Goal: Task Accomplishment & Management: Manage account settings

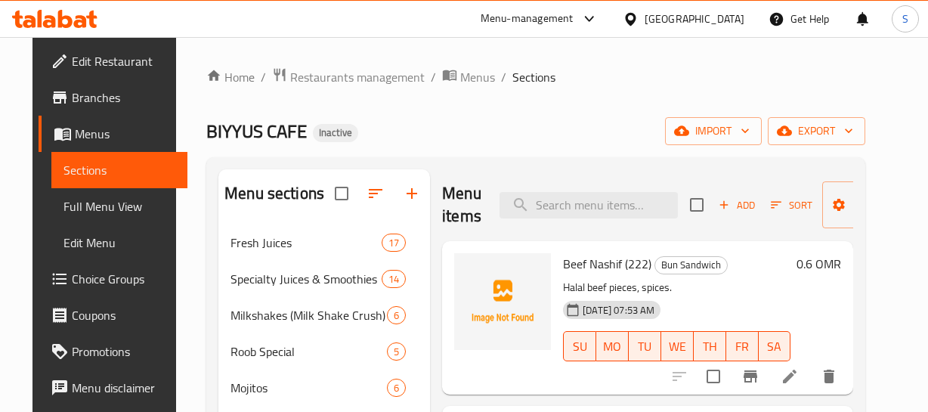
scroll to position [155, 0]
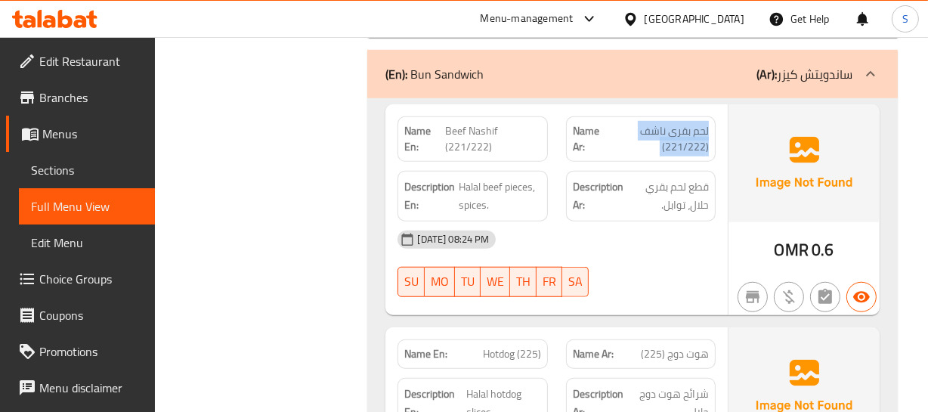
scroll to position [6144, 0]
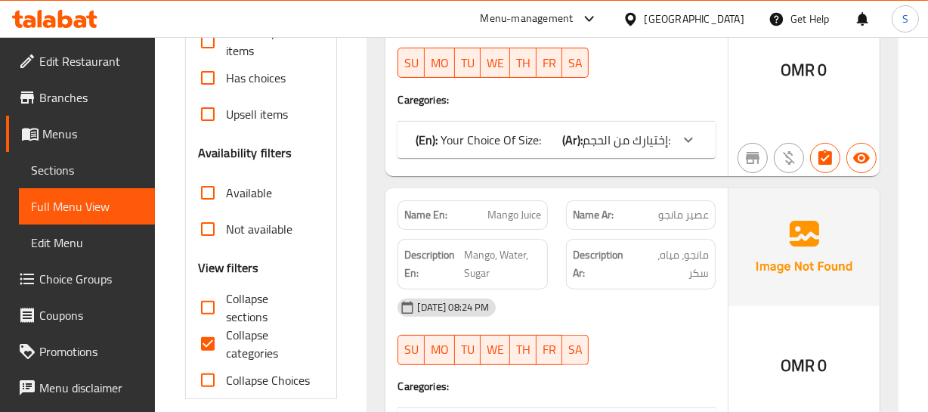
scroll to position [550, 0]
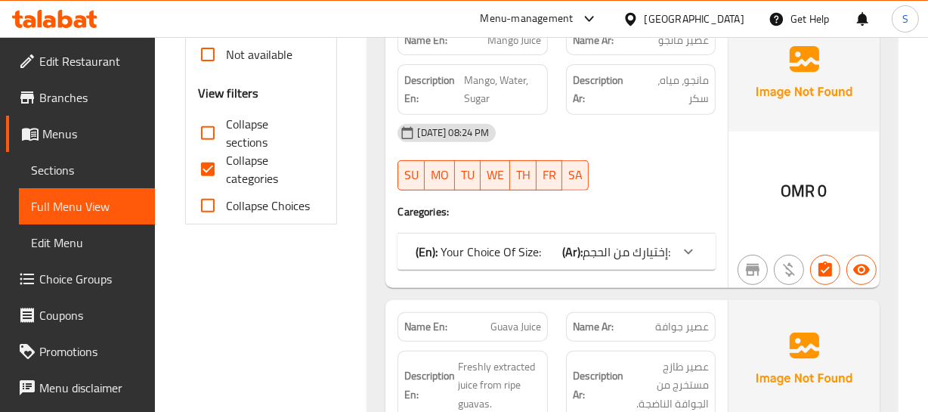
drag, startPoint x: 469, startPoint y: 252, endPoint x: 352, endPoint y: 8, distance: 271.2
click at [469, 252] on p "(En): Your Choice Of Size:" at bounding box center [478, 252] width 125 height 18
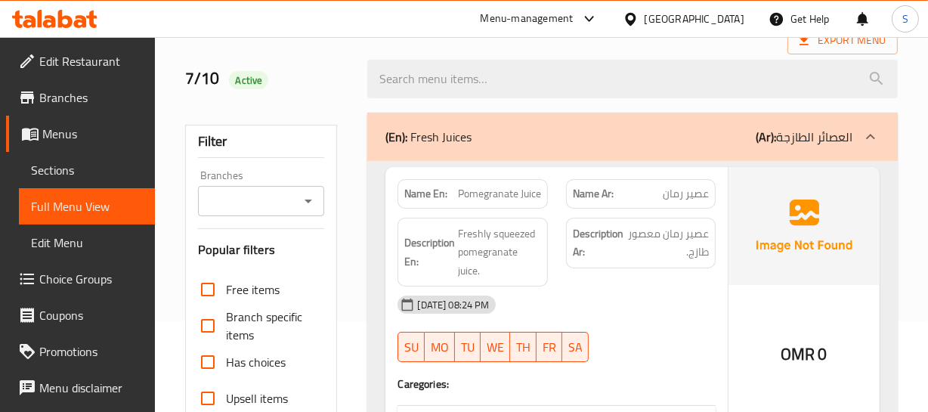
scroll to position [412, 0]
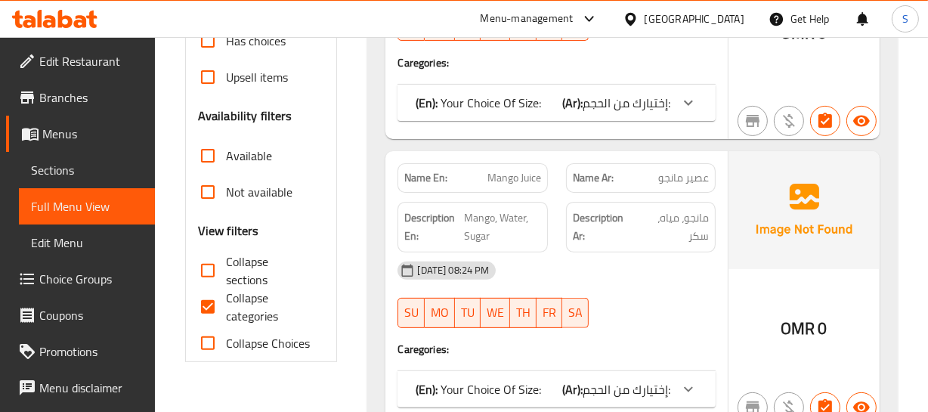
drag, startPoint x: 247, startPoint y: 273, endPoint x: 333, endPoint y: 276, distance: 85.5
click at [247, 273] on span "Collapse sections" at bounding box center [269, 270] width 87 height 36
click at [226, 273] on input "Collapse sections" at bounding box center [208, 270] width 36 height 36
checkbox input "true"
click at [223, 302] on input "Collapse categories" at bounding box center [208, 307] width 36 height 36
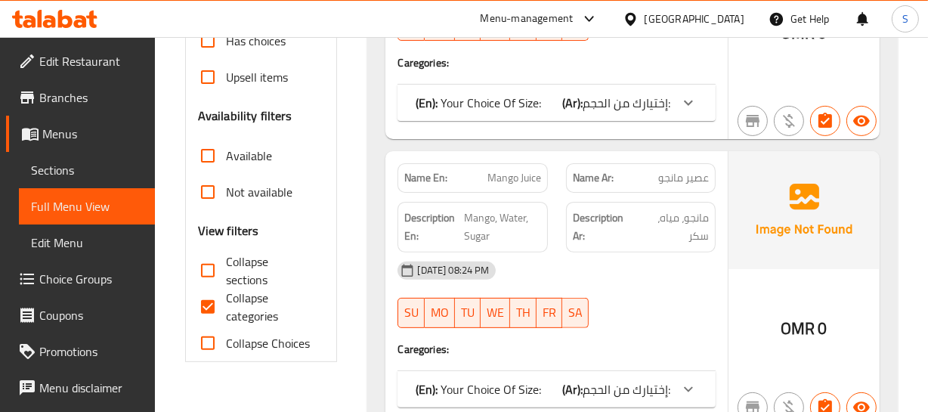
checkbox input "false"
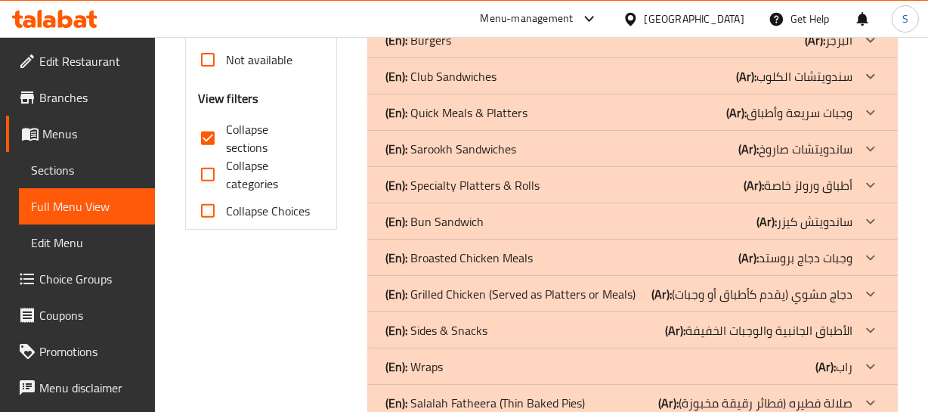
scroll to position [550, 0]
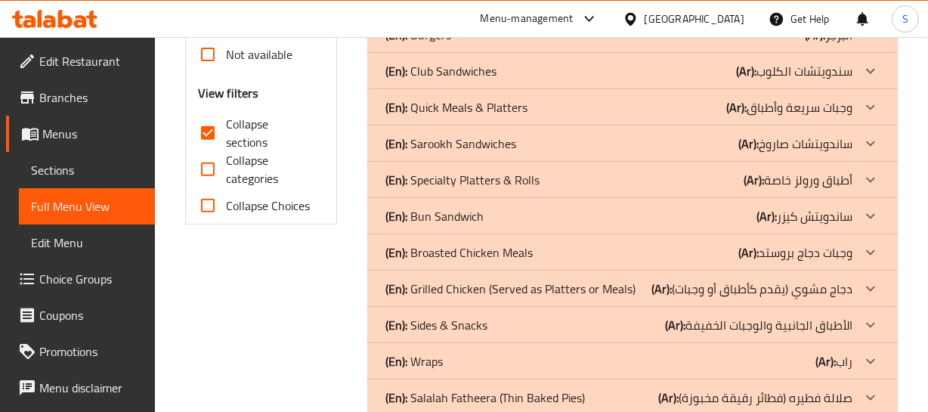
click at [336, 320] on div "Filter Branches Branches Popular filters Free items Branch specific items Has c…" at bounding box center [267, 307] width 183 height 1324
click at [285, 306] on div "Filter Branches Branches Popular filters Free items Branch specific items Has c…" at bounding box center [267, 307] width 183 height 1324
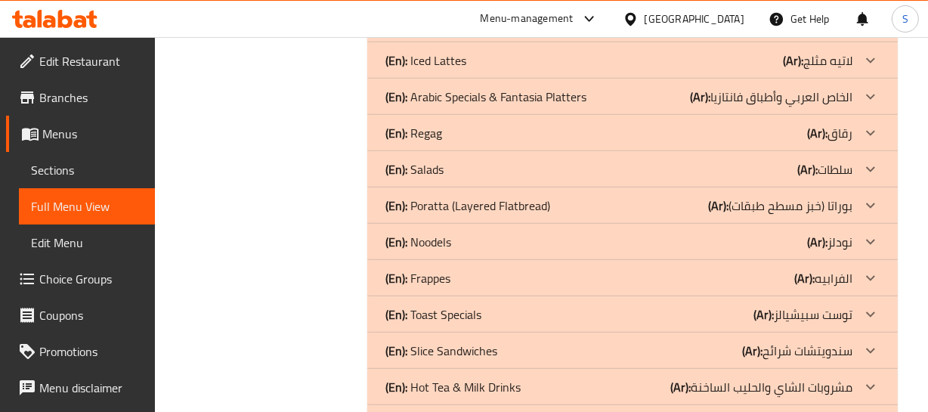
click at [562, 209] on div "(En): Poratta (Layered Flatbread) (Ar): بوراتا (خبز مسطح طبقات)" at bounding box center [618, 206] width 466 height 18
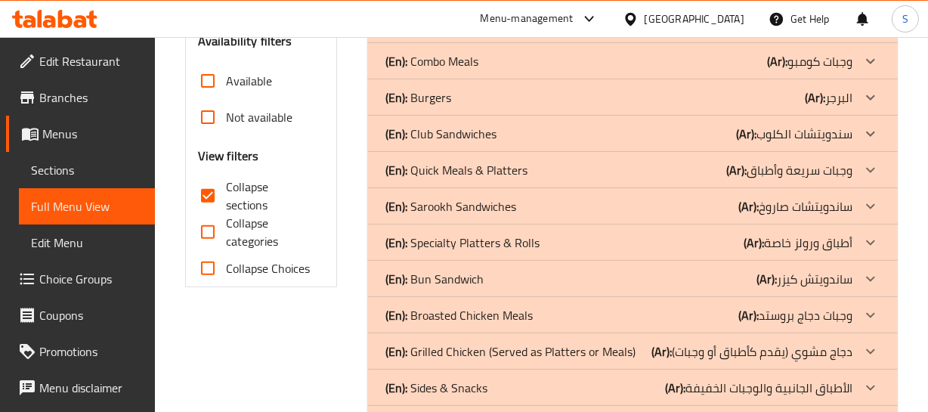
click at [463, 204] on p "(En): Sarookh Sandwiches" at bounding box center [450, 206] width 131 height 18
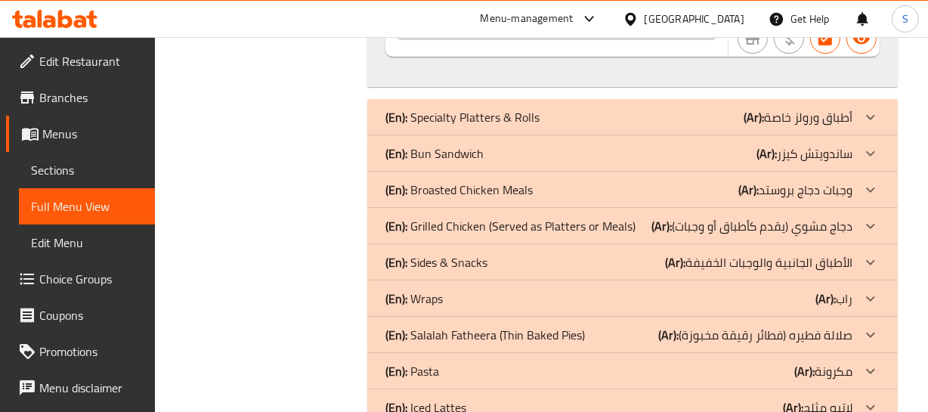
click at [537, 199] on div "(En): Broasted Chicken Meals (Ar): وجبات دجاج بروستد" at bounding box center [618, 190] width 466 height 18
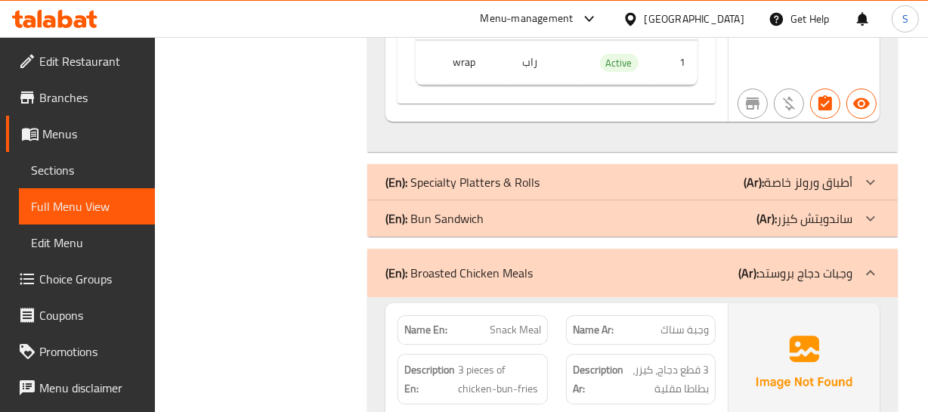
scroll to position [4339, 0]
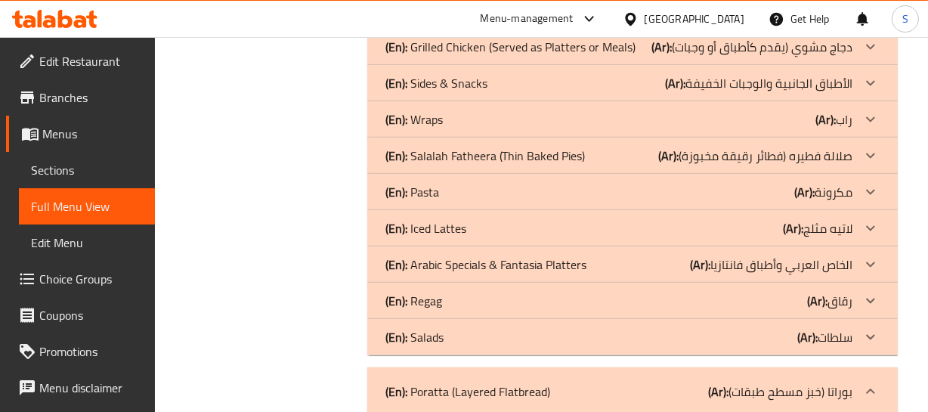
drag, startPoint x: 493, startPoint y: 201, endPoint x: 53, endPoint y: 288, distance: 448.4
click at [492, 201] on div "(En): Pasta (Ar): مكرونة" at bounding box center [618, 192] width 466 height 18
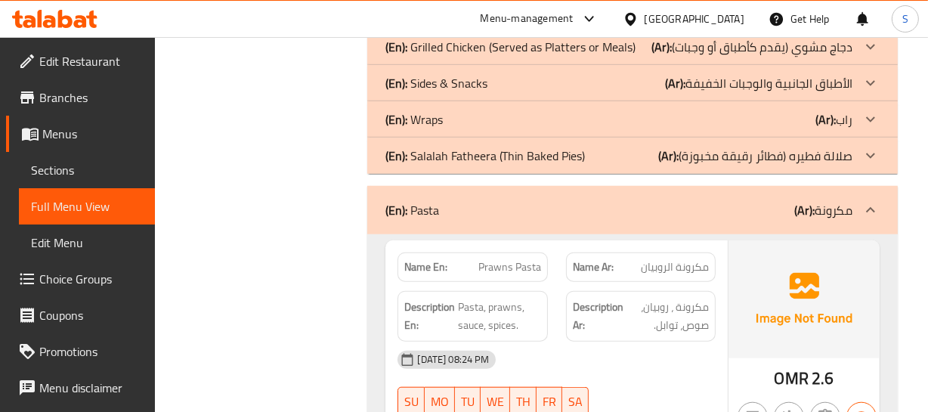
click at [247, 336] on div "Filter Branches Branches Popular filters Free items Branch specific items Has c…" at bounding box center [267, 108] width 183 height 12503
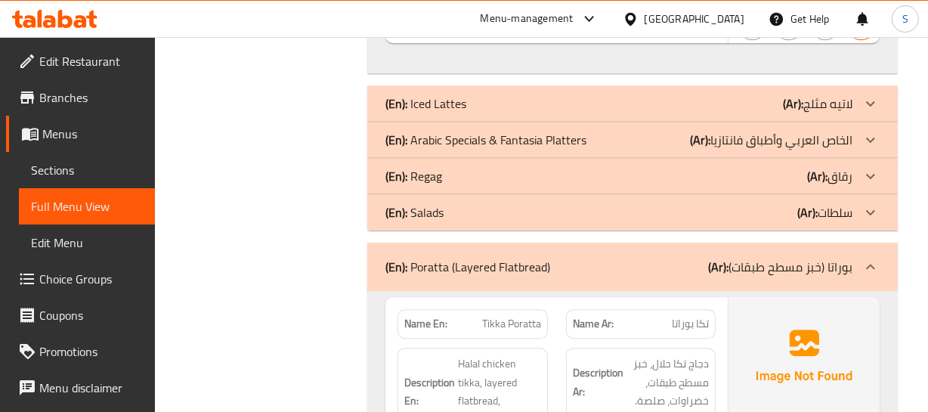
click at [483, 205] on div "(En): Salads (Ar): سلطات" at bounding box center [618, 212] width 466 height 18
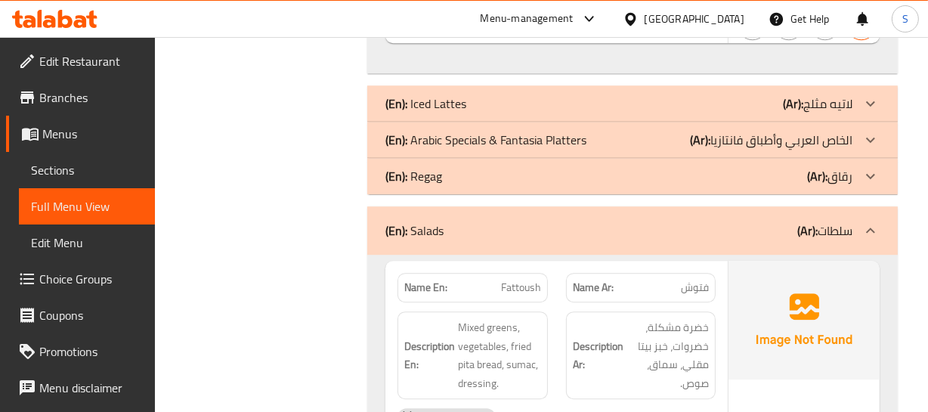
drag, startPoint x: 274, startPoint y: 286, endPoint x: 284, endPoint y: 282, distance: 11.5
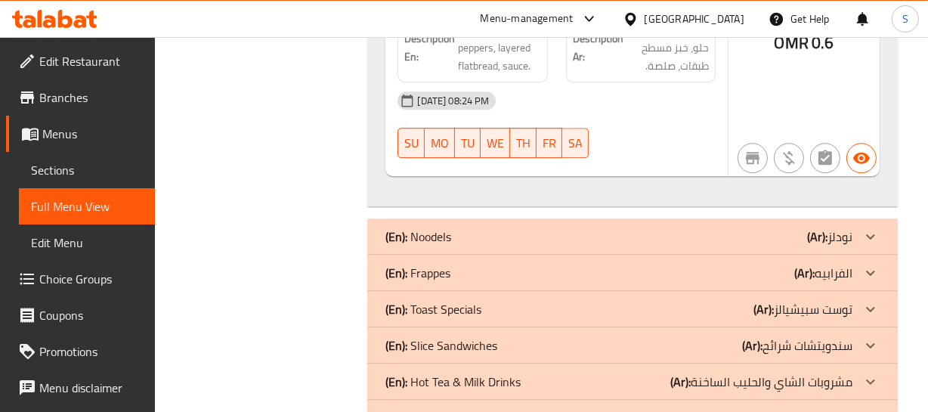
drag, startPoint x: 543, startPoint y: 188, endPoint x: 378, endPoint y: 212, distance: 166.4
click at [540, 218] on div "(En): Noodels (Ar): نودلز" at bounding box center [632, 236] width 530 height 36
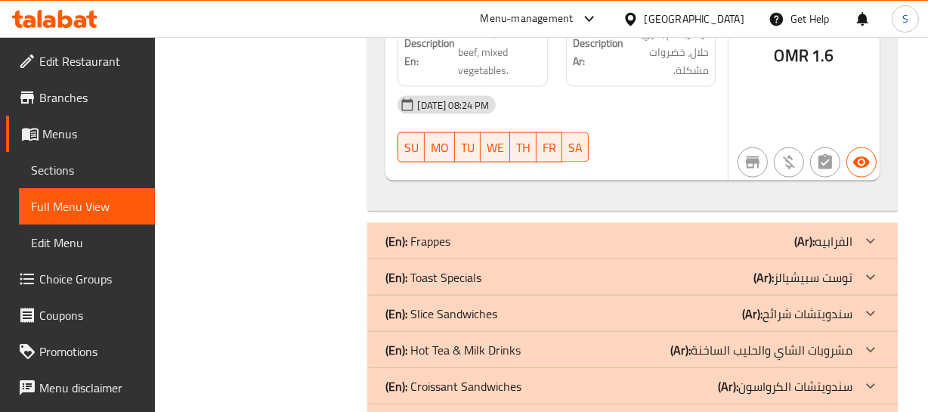
click at [704, 268] on div "(En): Toast Specials (Ar): توست سبيشيالز" at bounding box center [618, 277] width 466 height 18
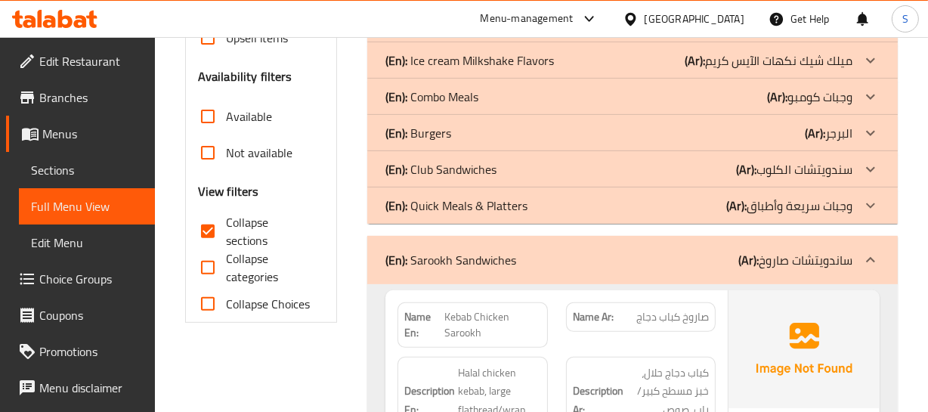
click at [542, 212] on div "(En): Quick Meals & Platters (Ar): وجبات سريعة وأطباق" at bounding box center [618, 206] width 466 height 18
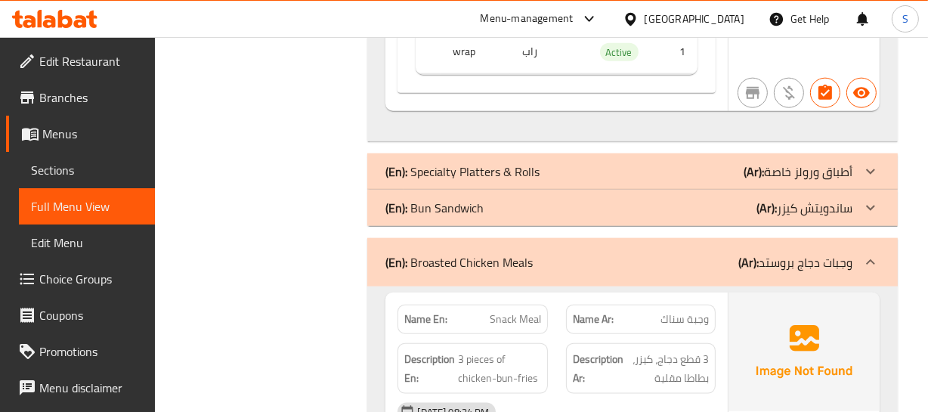
drag, startPoint x: 522, startPoint y: 206, endPoint x: 218, endPoint y: 236, distance: 305.3
click at [522, 206] on div "(En): Bun Sandwich (Ar): ساندويتش كيزر" at bounding box center [618, 208] width 466 height 18
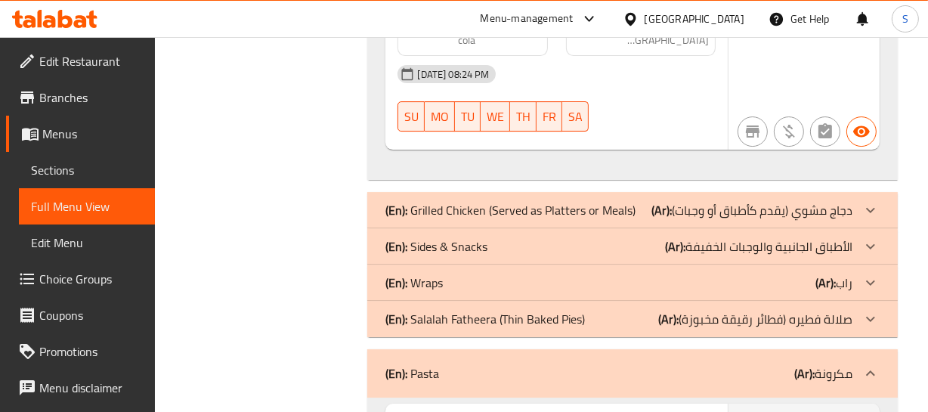
drag, startPoint x: 491, startPoint y: 206, endPoint x: 34, endPoint y: 204, distance: 457.3
click at [491, 237] on div "(En): Sides & Snacks (Ar): الأطباق الجانبية والوجبات الخفيفة" at bounding box center [618, 246] width 466 height 18
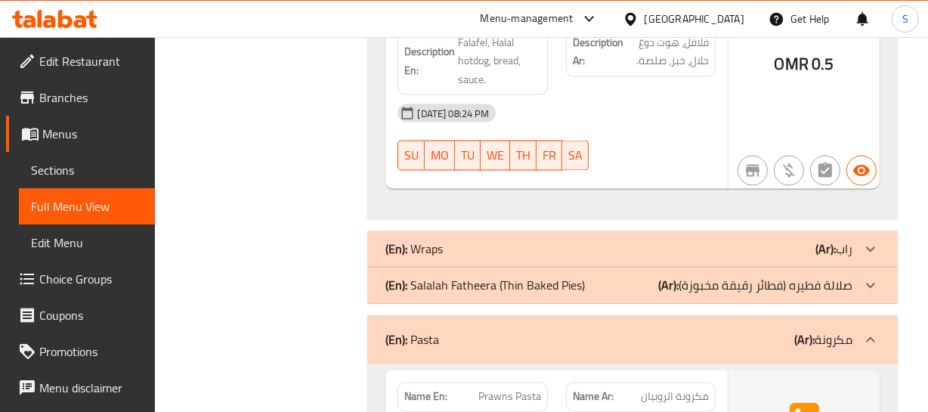
click at [556, 277] on p "(En): Salalah Fatheera (Thin Baked Pies)" at bounding box center [485, 286] width 200 height 18
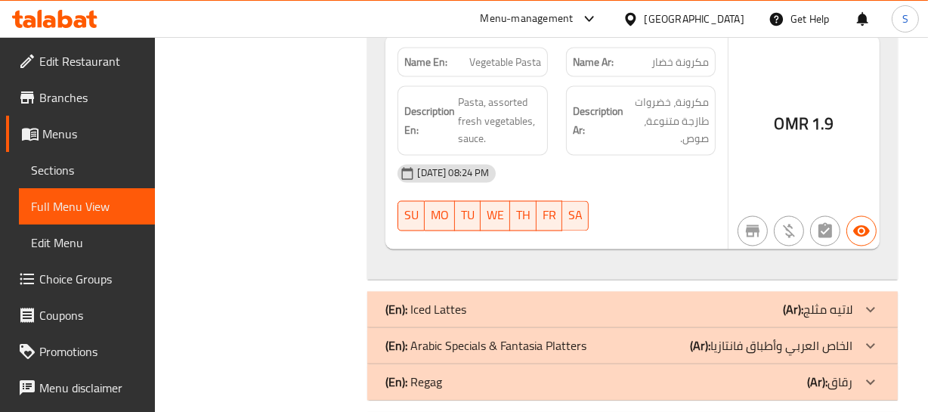
click at [501, 373] on div "(En): Regag (Ar): رقاق" at bounding box center [618, 382] width 466 height 18
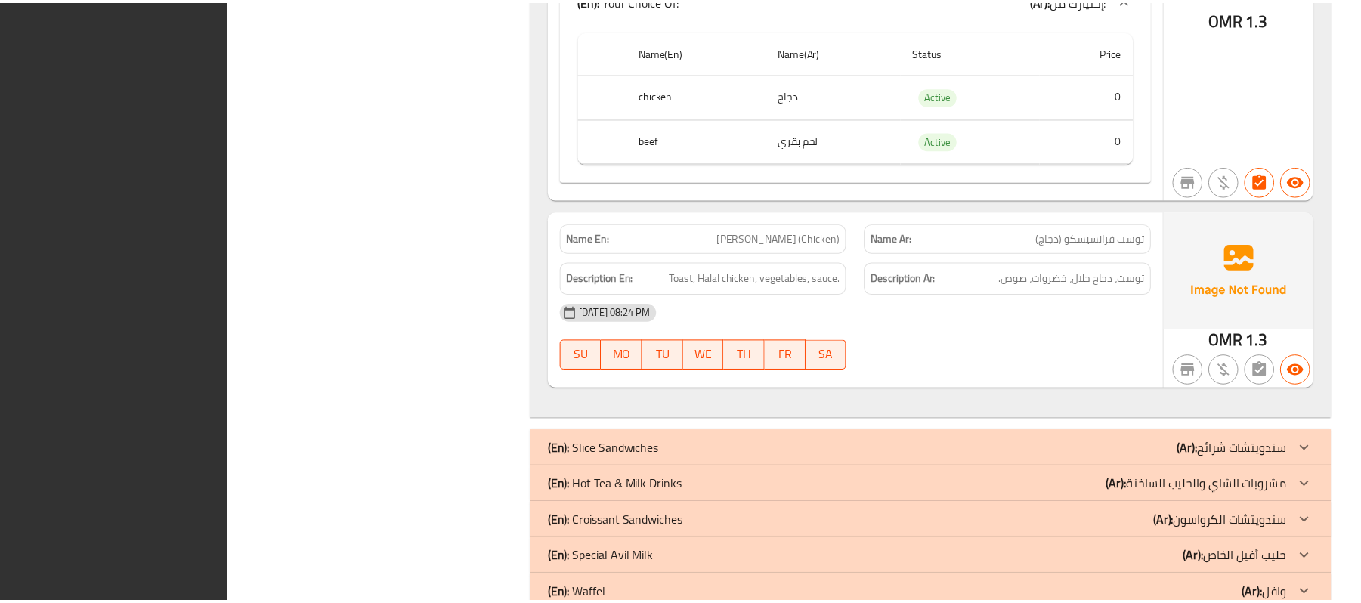
scroll to position [26679, 0]
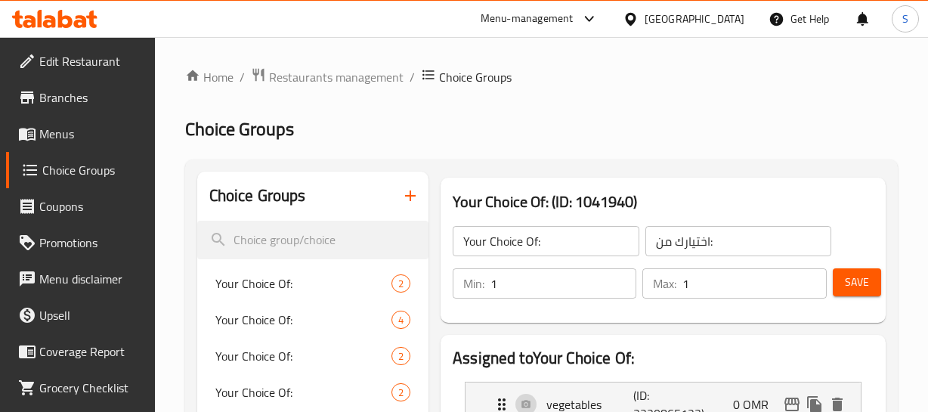
scroll to position [68, 0]
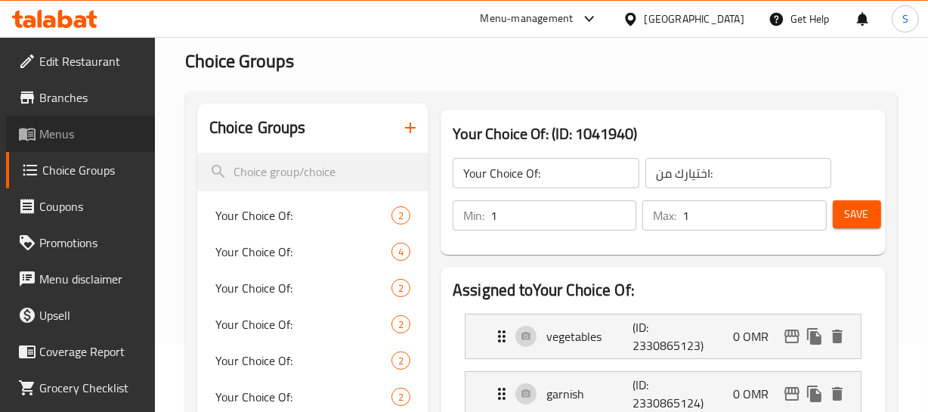
click at [84, 127] on span "Menus" at bounding box center [91, 134] width 104 height 18
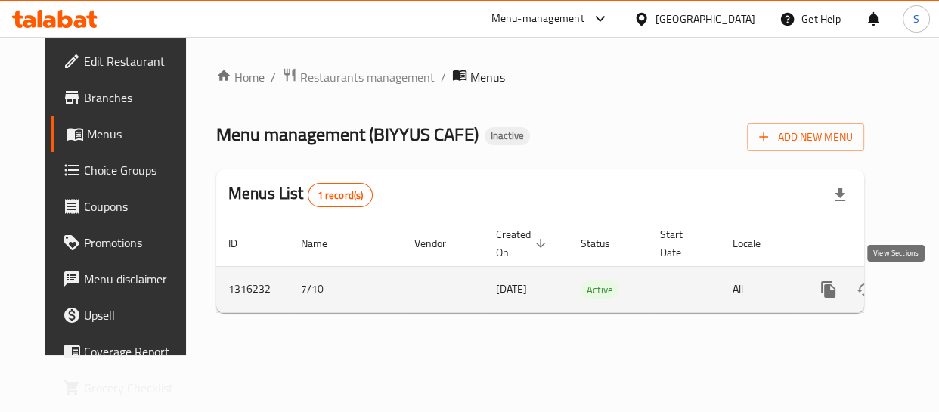
click at [927, 291] on icon "enhanced table" at bounding box center [937, 290] width 14 height 14
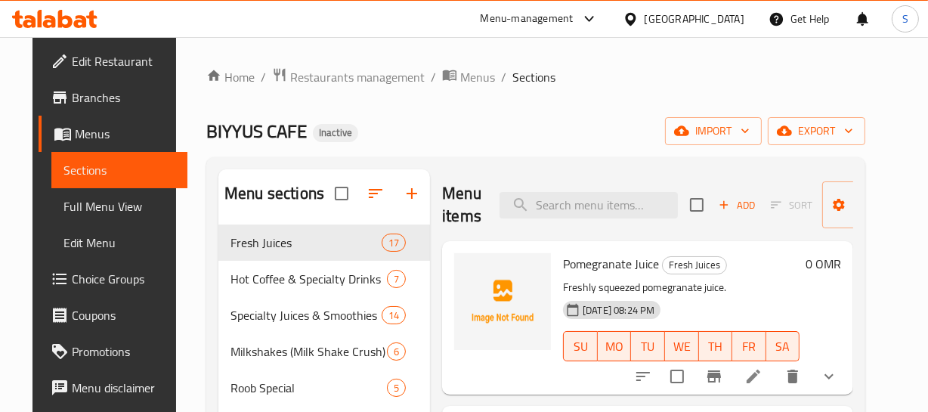
click at [500, 392] on div "Pomegranate Juice Fresh Juices Freshly squeezed pomegranate juice. 07-10-2025 0…" at bounding box center [647, 317] width 411 height 153
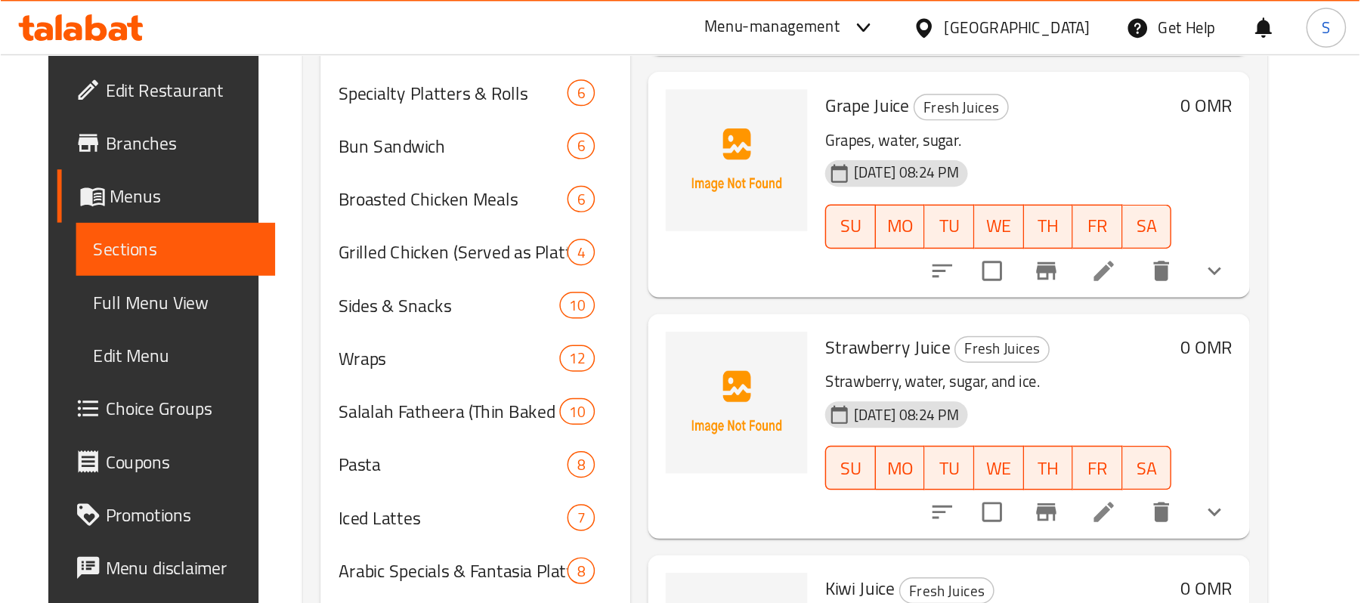
scroll to position [687, 0]
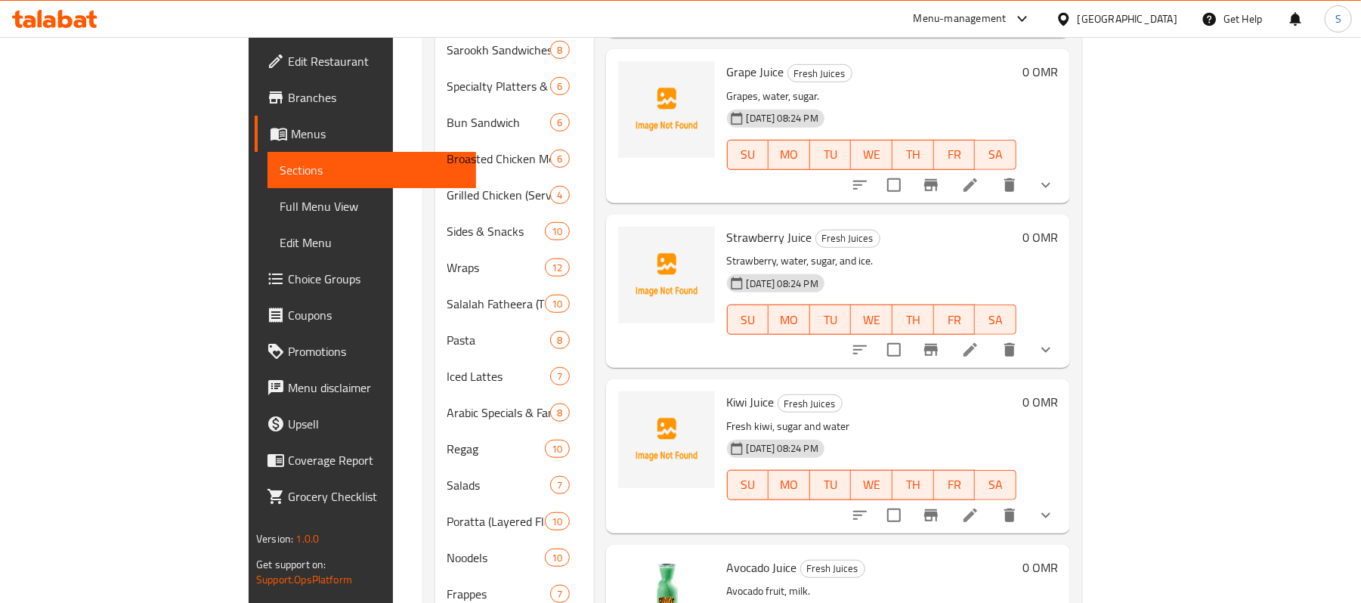
click at [927, 385] on div "Kiwi Juice Fresh Juices Fresh kiwi, sugar and water 07-10-2025 08:24 PM SU MO T…" at bounding box center [872, 455] width 302 height 141
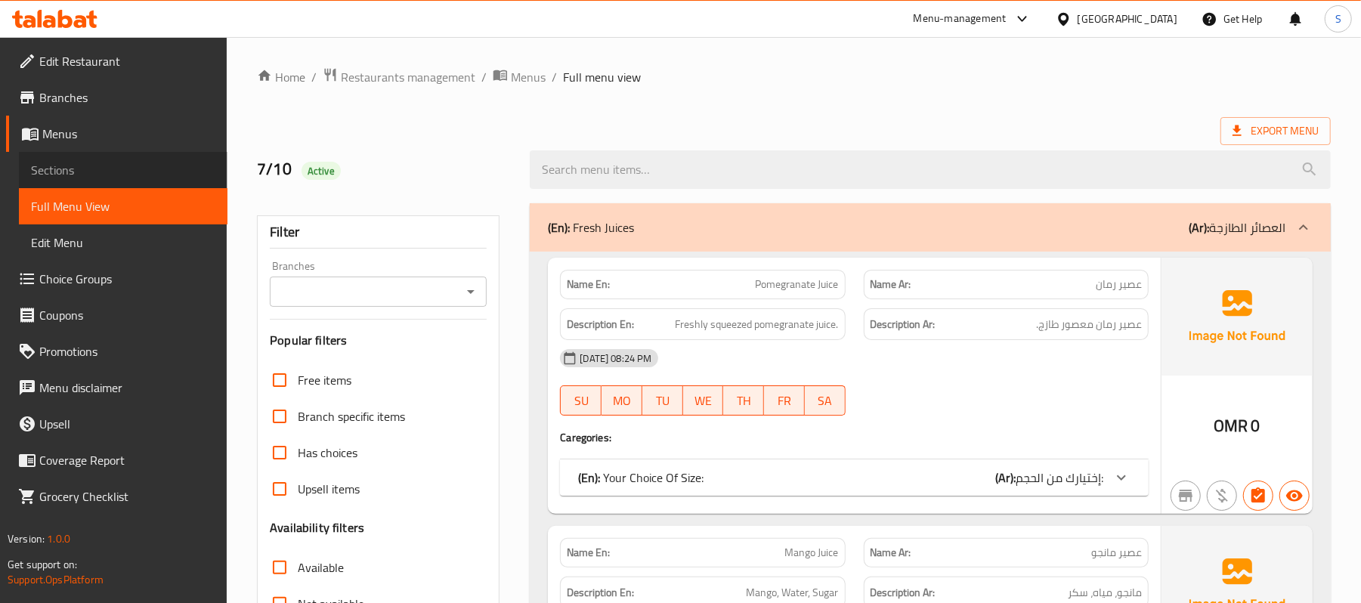
click at [92, 166] on span "Sections" at bounding box center [123, 170] width 184 height 18
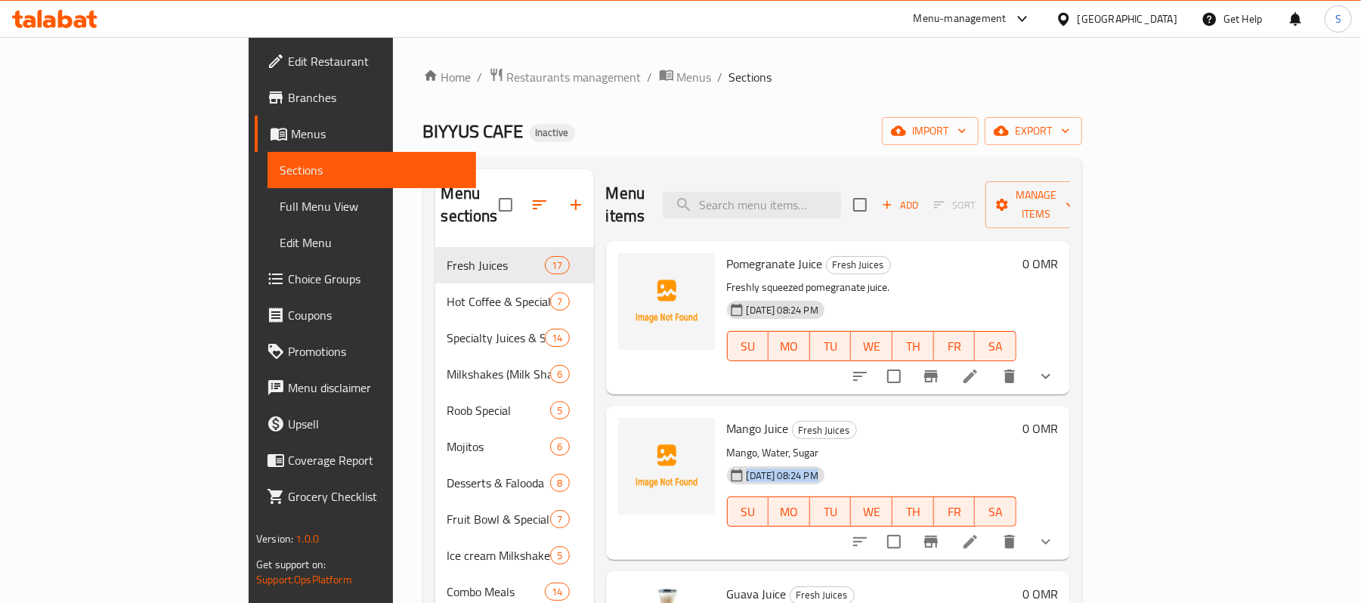
click at [904, 438] on div "Mango Juice Fresh Juices Mango, Water, Sugar [DATE] 08:24 PM SU MO TU WE TH FR …" at bounding box center [872, 482] width 302 height 141
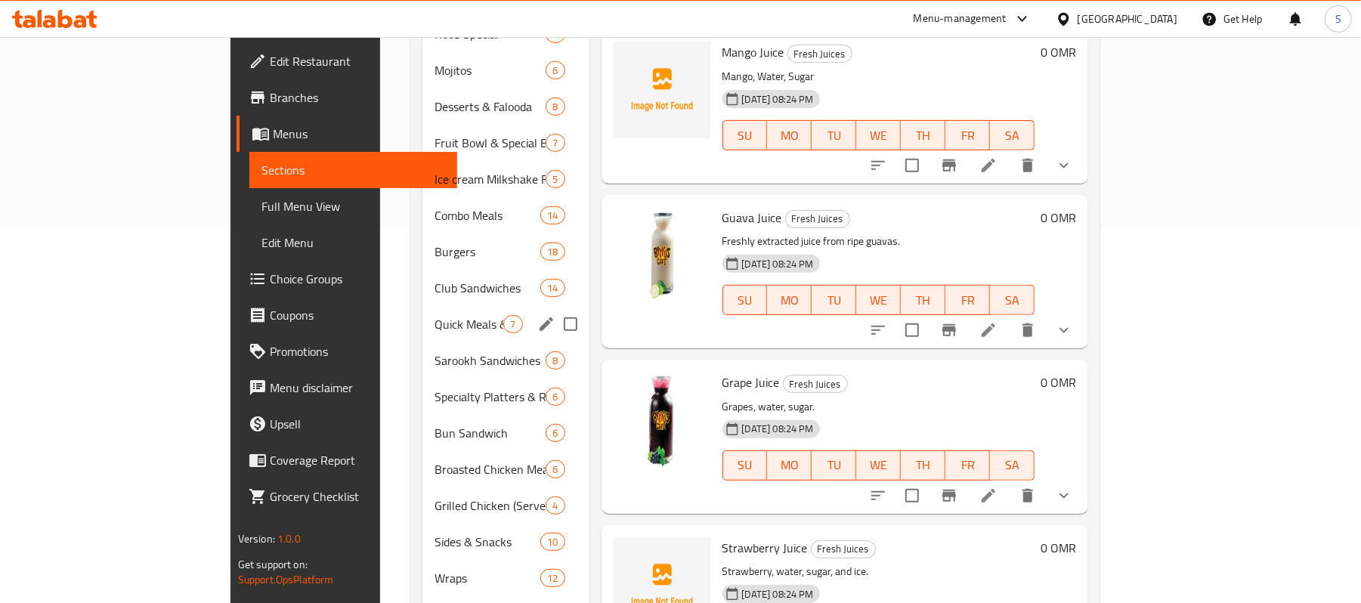
click at [555, 308] on input "Menu sections" at bounding box center [571, 324] width 32 height 32
checkbox input "true"
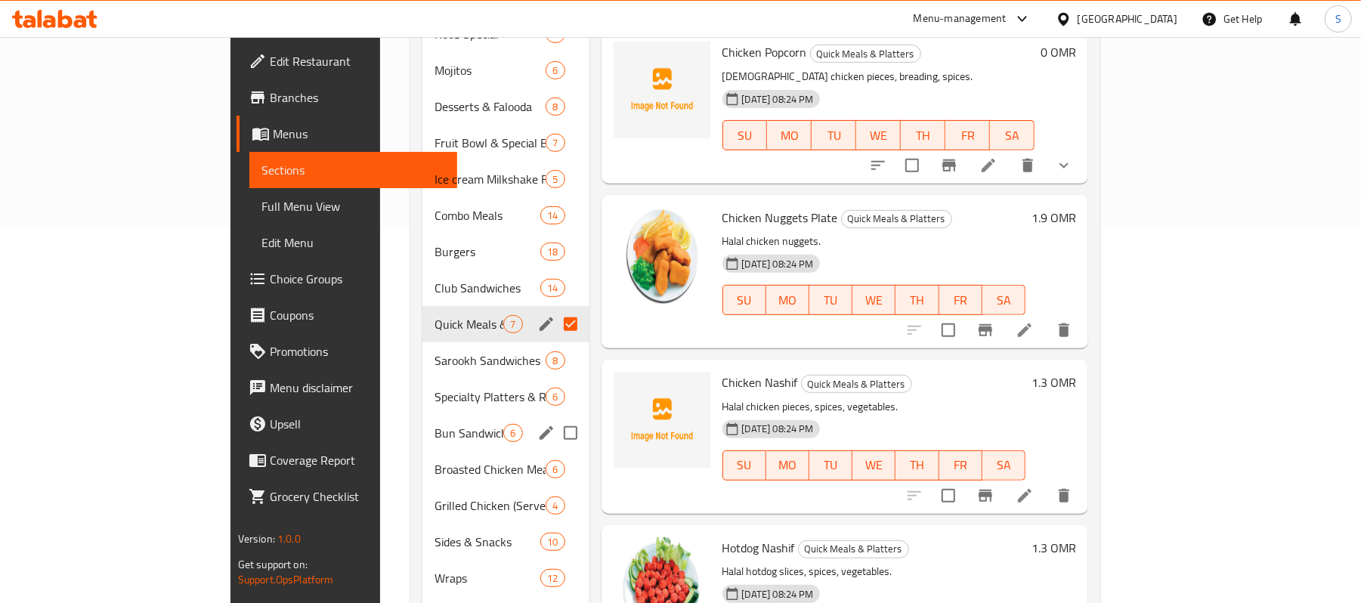
drag, startPoint x: 512, startPoint y: 406, endPoint x: 490, endPoint y: 404, distance: 22.0
click at [555, 417] on input "Menu sections" at bounding box center [571, 433] width 32 height 32
checkbox input "true"
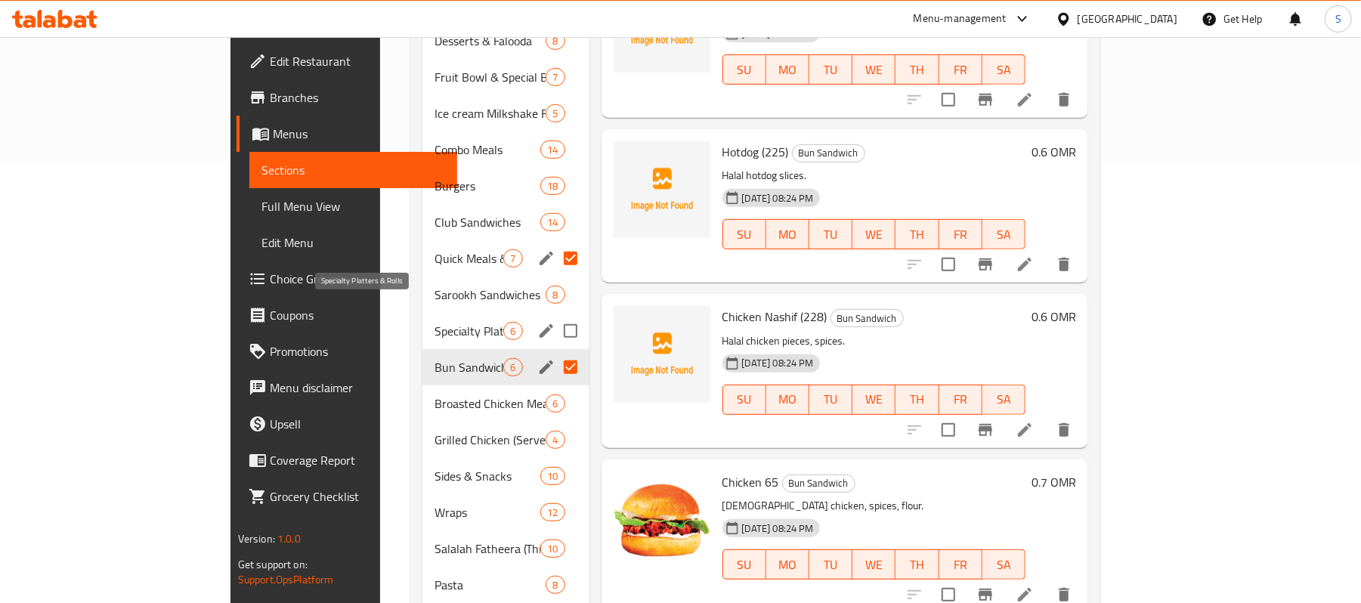
scroll to position [478, 0]
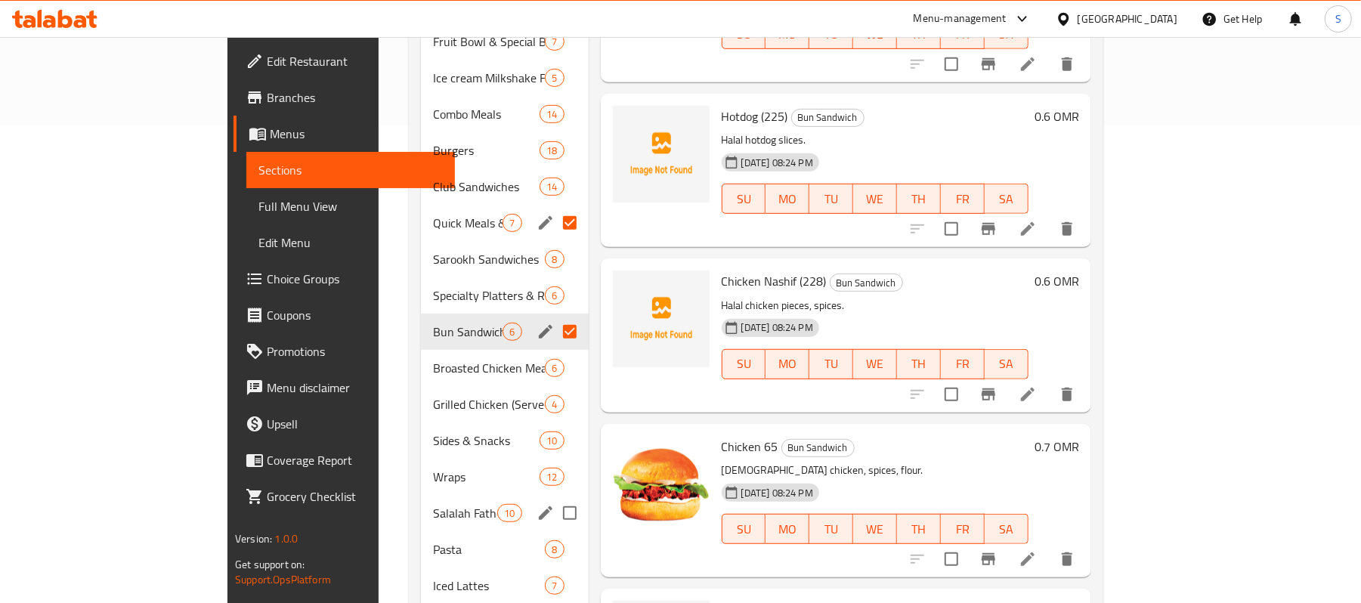
click at [554, 497] on input "Menu sections" at bounding box center [570, 513] width 32 height 32
checkbox input "true"
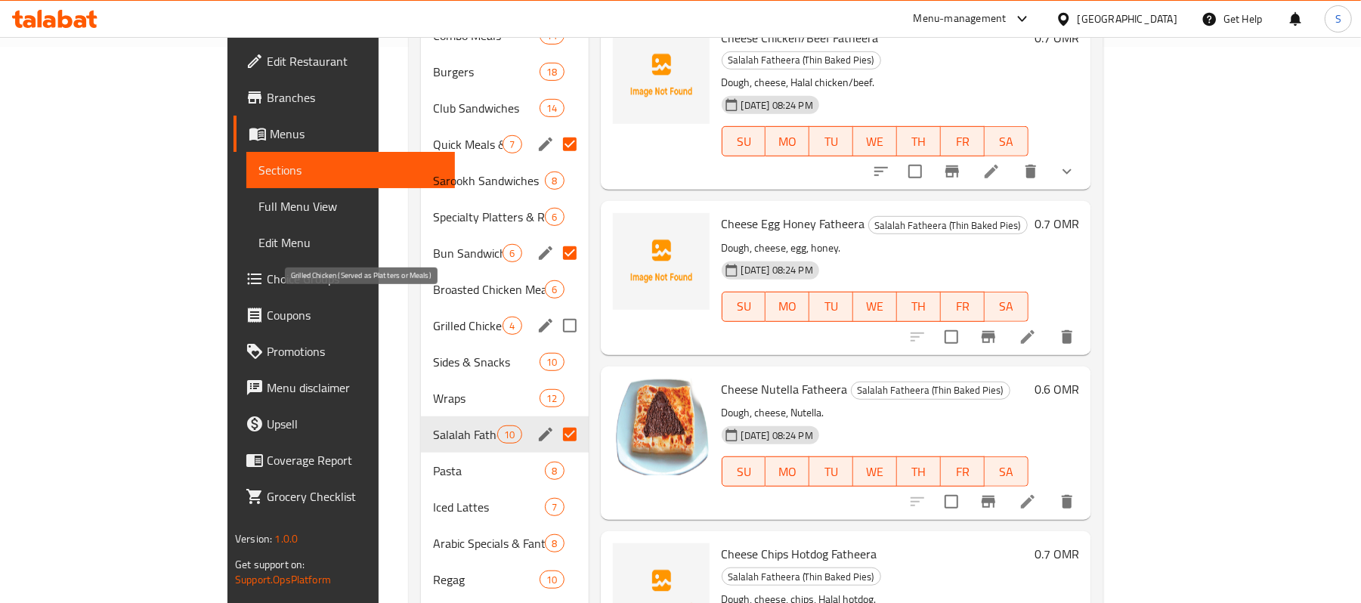
scroll to position [679, 0]
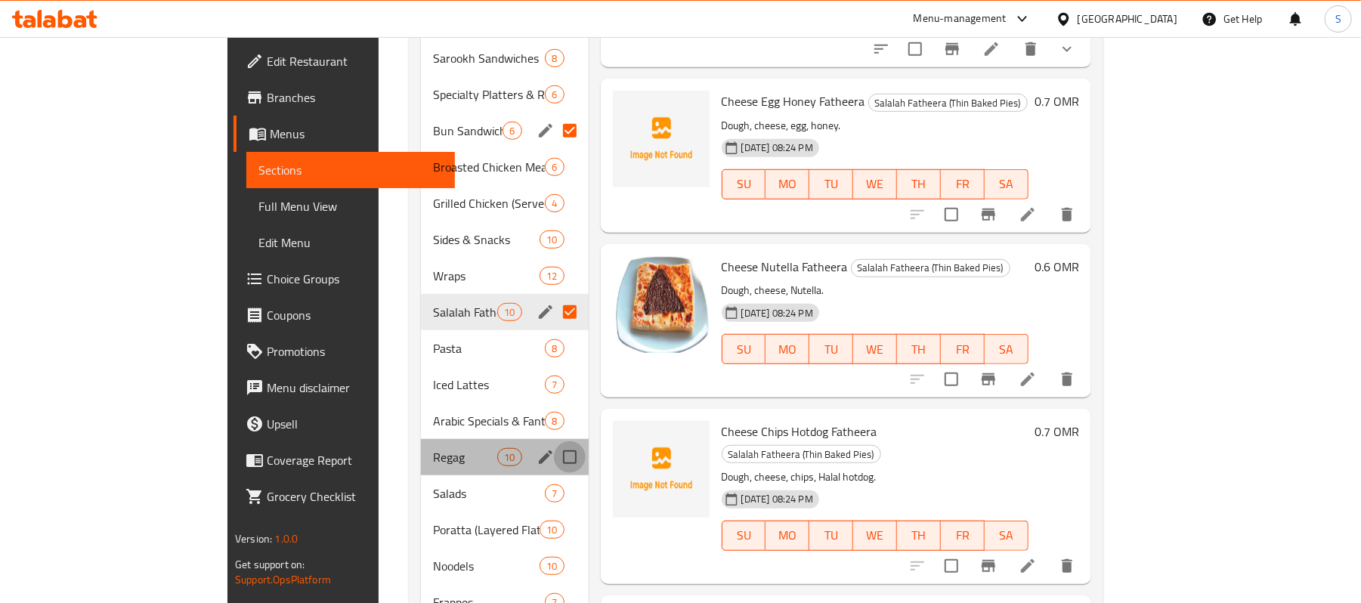
click at [554, 441] on input "Menu sections" at bounding box center [570, 457] width 32 height 32
checkbox input "true"
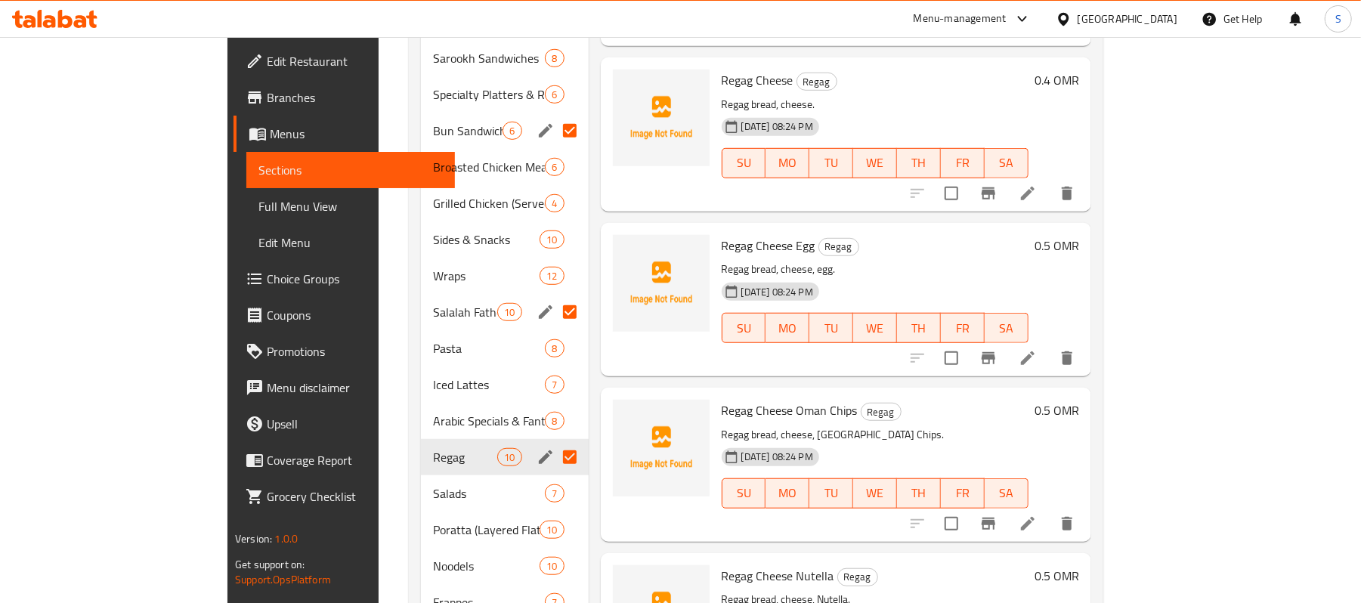
click at [996, 400] on h6 "Regag Cheese Oman Chips Regag" at bounding box center [875, 410] width 307 height 21
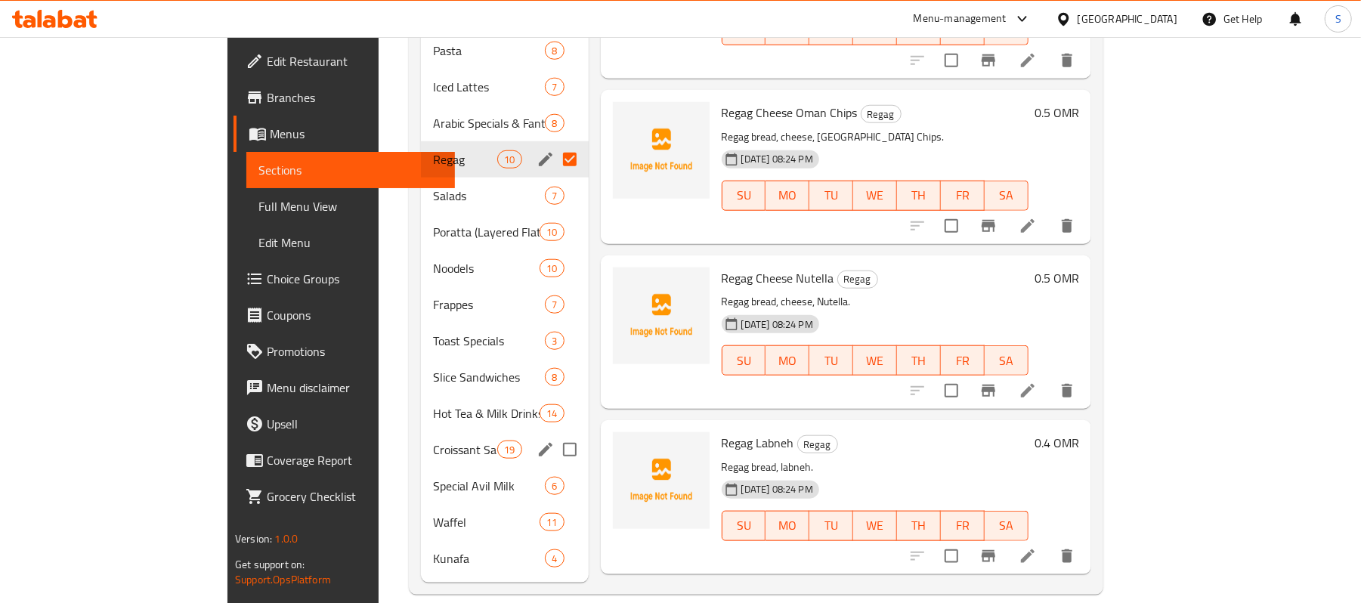
click at [554, 434] on input "Menu sections" at bounding box center [570, 450] width 32 height 32
checkbox input "true"
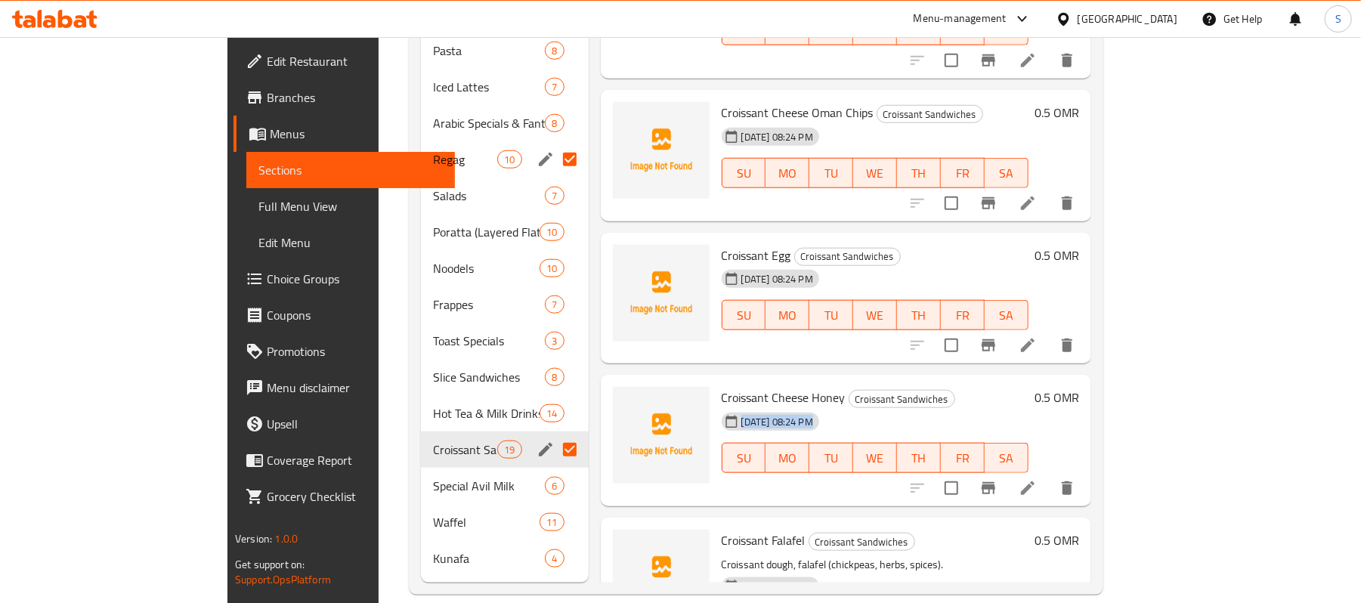
click at [926, 384] on div "Croissant Cheese Honey Croissant Sandwiches 07-10-2025 08:24 PM SU MO TU WE TH …" at bounding box center [875, 440] width 319 height 119
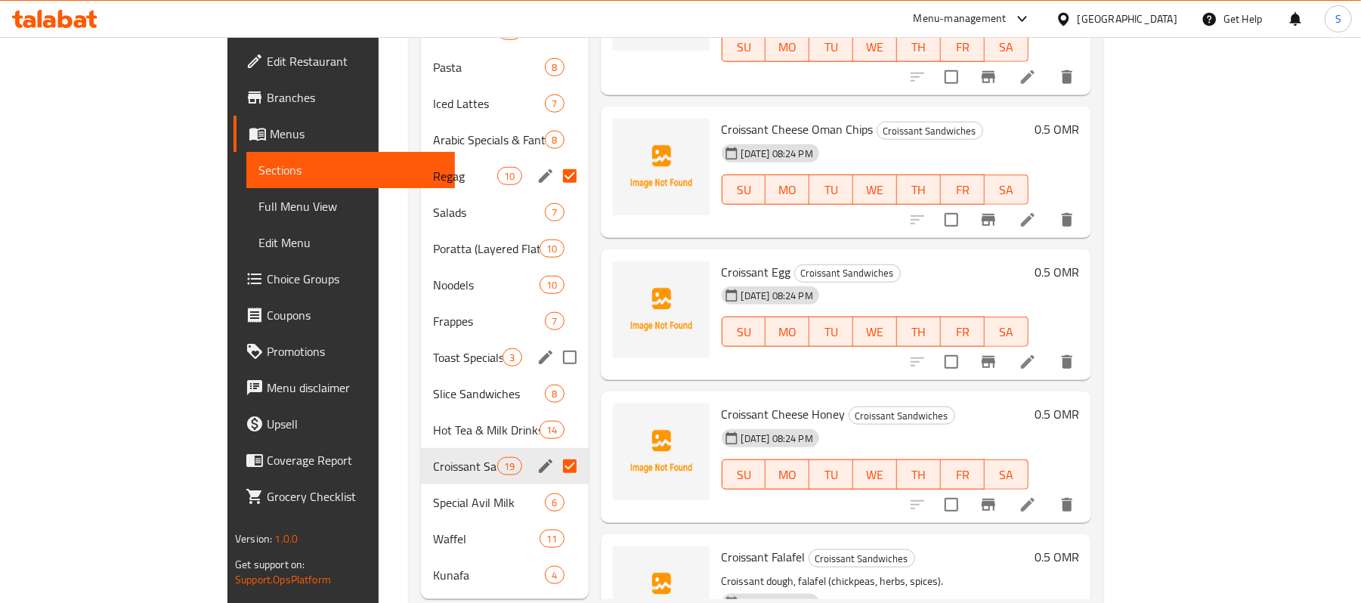
click at [421, 339] on div "Toast Specials 3" at bounding box center [505, 357] width 168 height 36
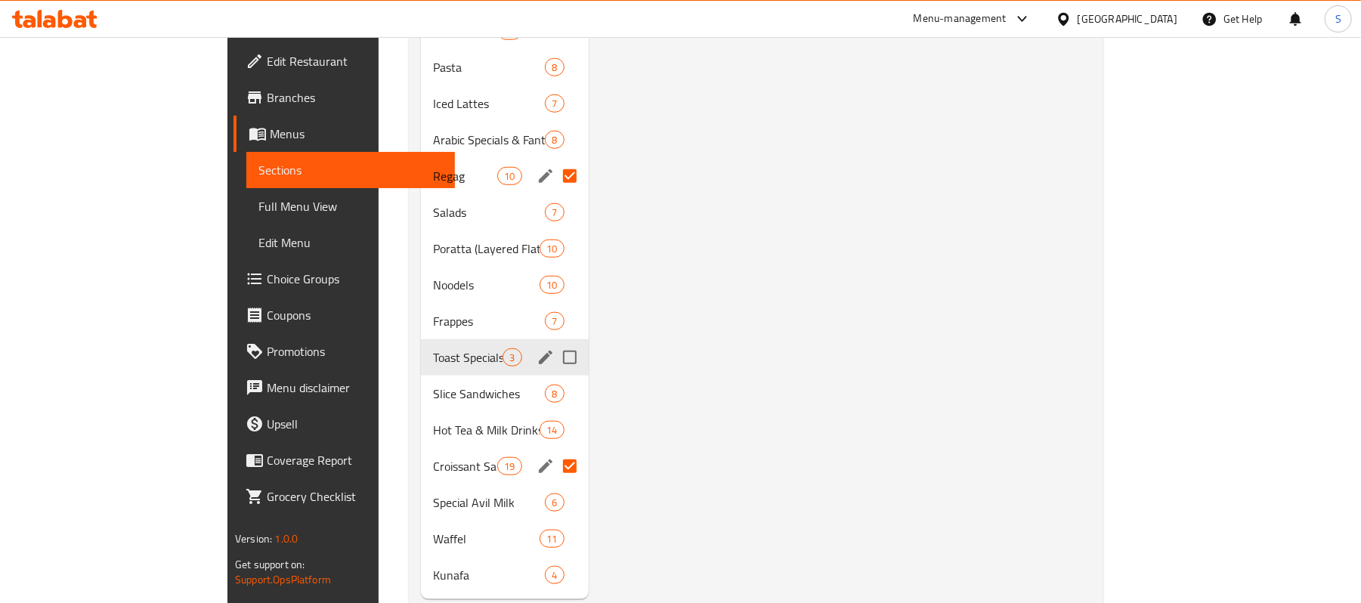
scroll to position [413, 0]
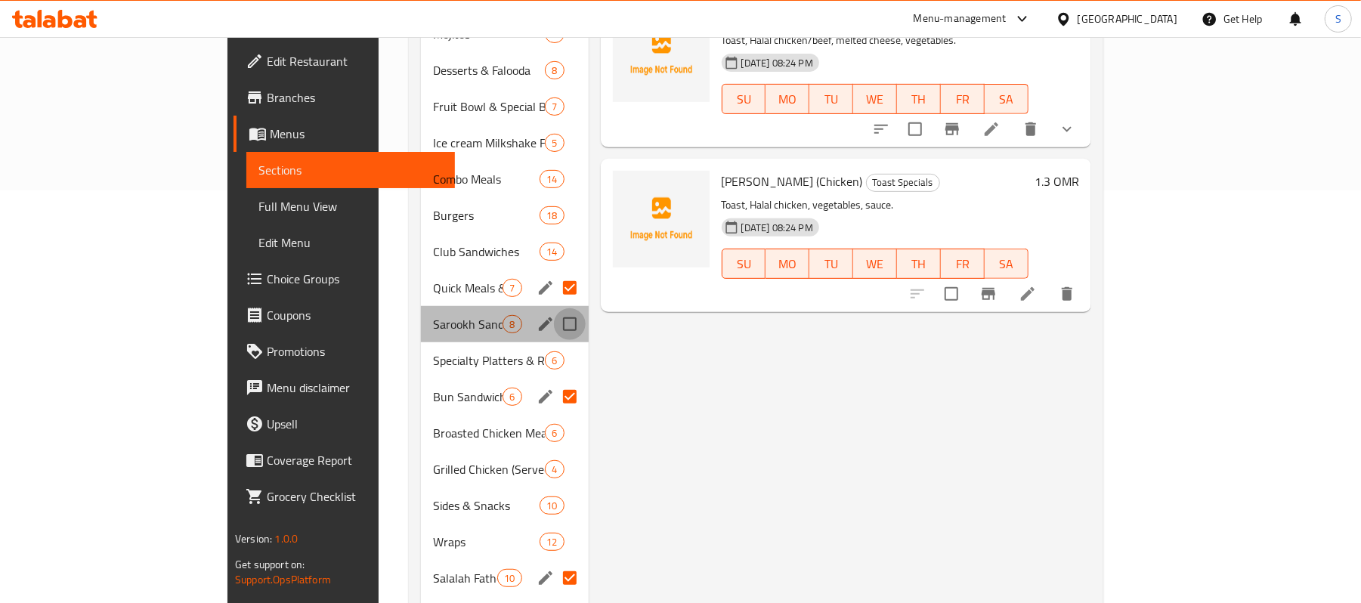
click at [554, 308] on input "Menu sections" at bounding box center [570, 324] width 32 height 32
checkbox input "true"
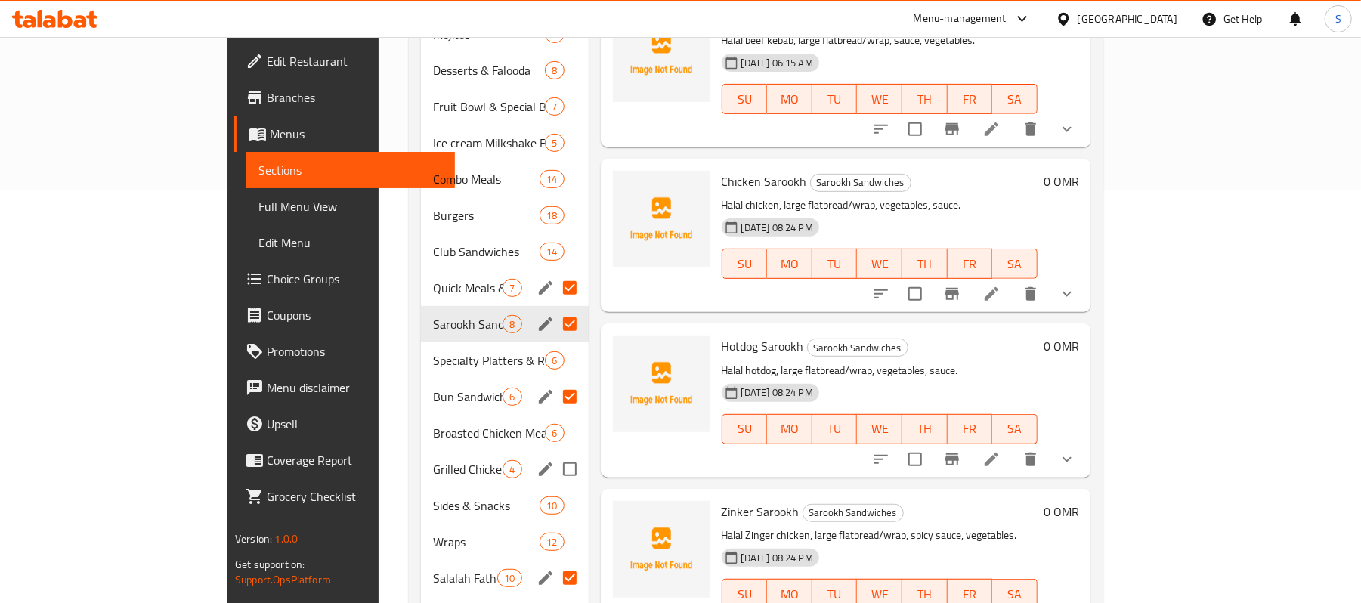
click at [433, 460] on span "Grilled Chicken (Served as Platters or Meals)" at bounding box center [468, 469] width 70 height 18
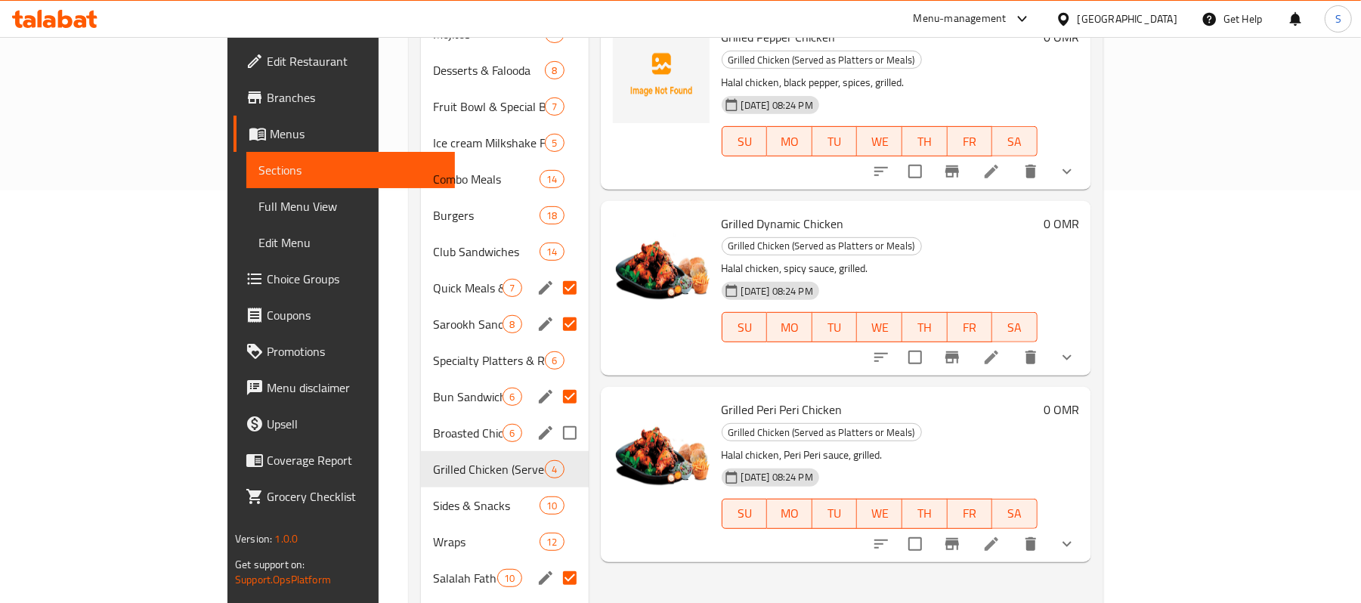
click at [554, 417] on input "Menu sections" at bounding box center [570, 433] width 32 height 32
checkbox input "true"
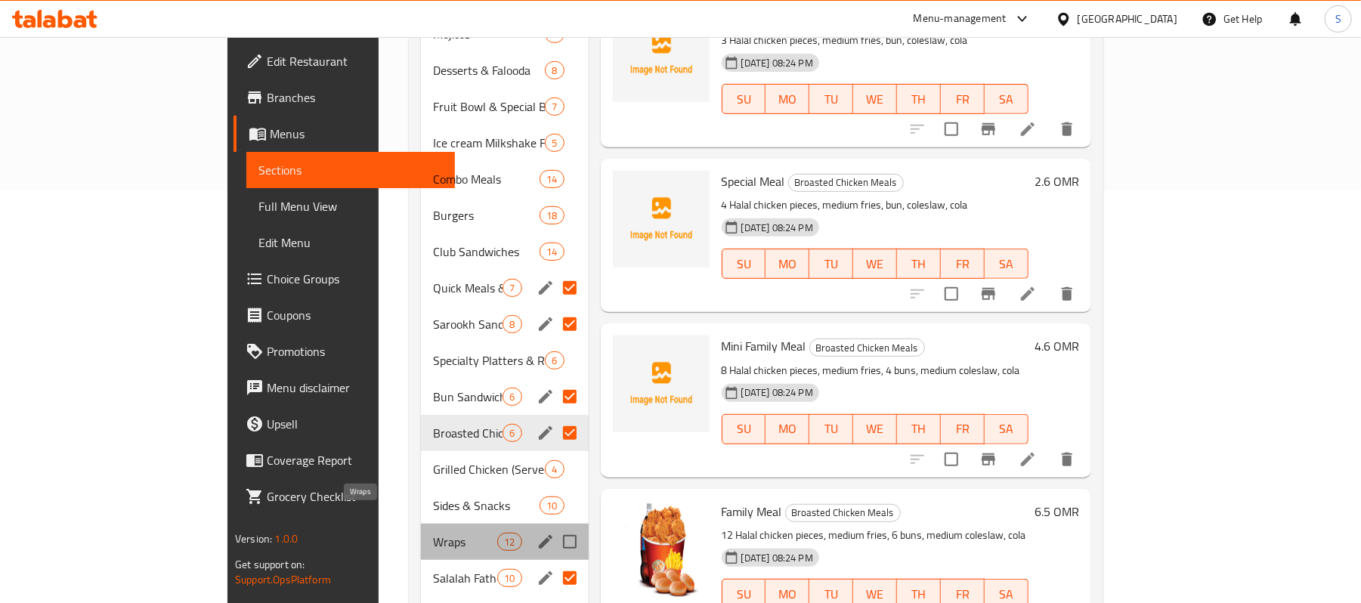
click at [433, 533] on span "Wraps" at bounding box center [465, 542] width 64 height 18
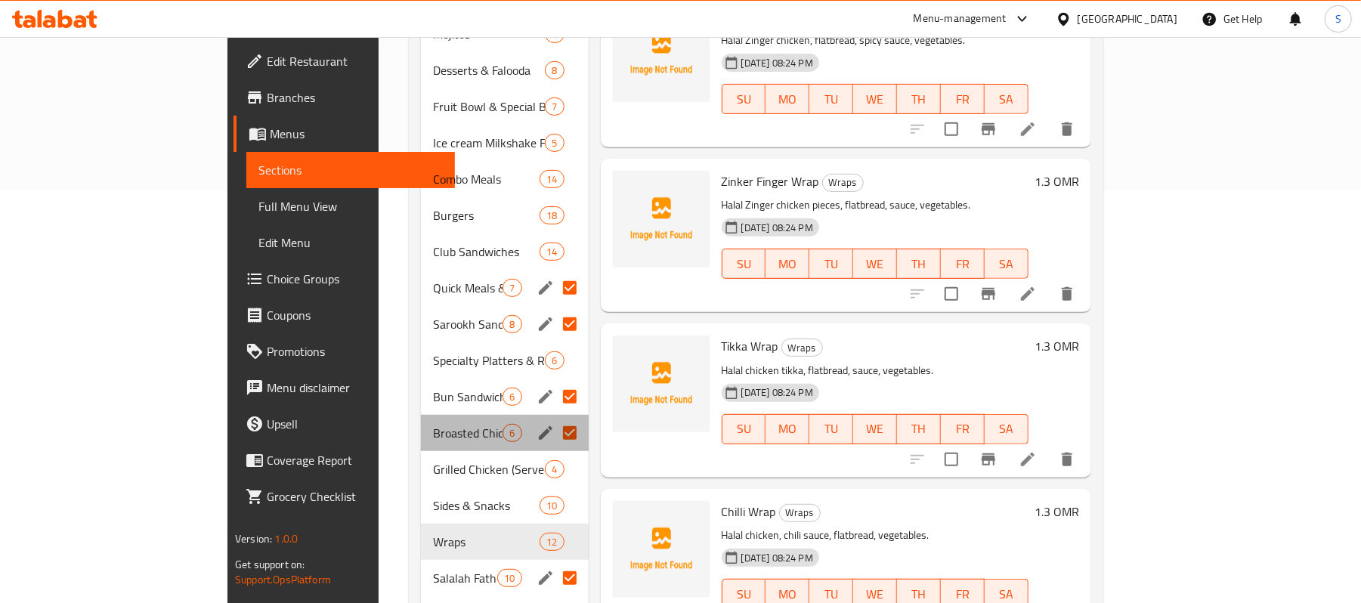
click at [421, 415] on div "Broasted Chicken Meals 6" at bounding box center [505, 433] width 168 height 36
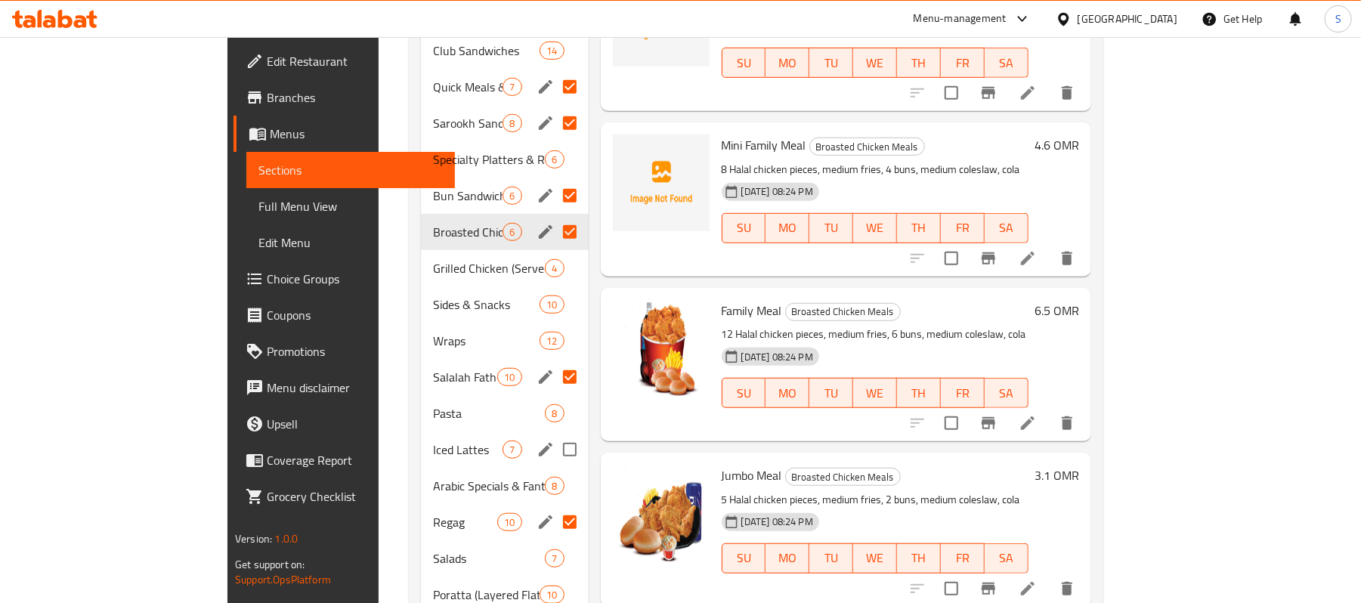
scroll to position [615, 0]
click at [554, 398] on input "Menu sections" at bounding box center [570, 413] width 32 height 32
checkbox input "true"
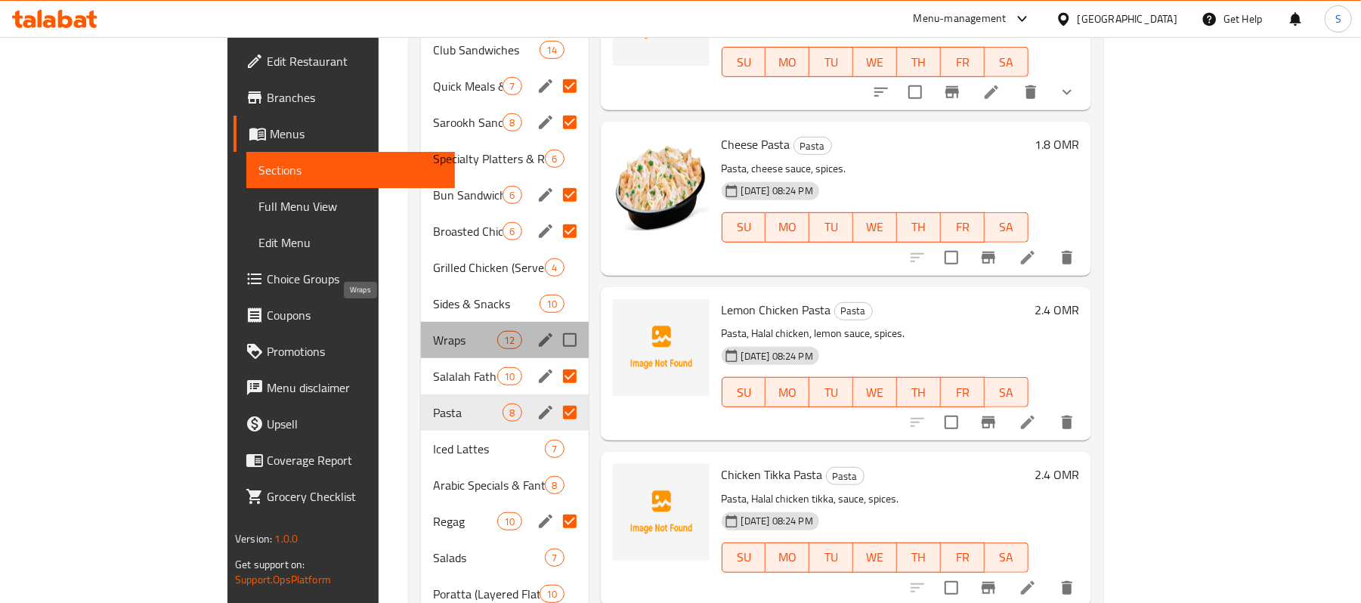
click at [433, 331] on span "Wraps" at bounding box center [465, 340] width 64 height 18
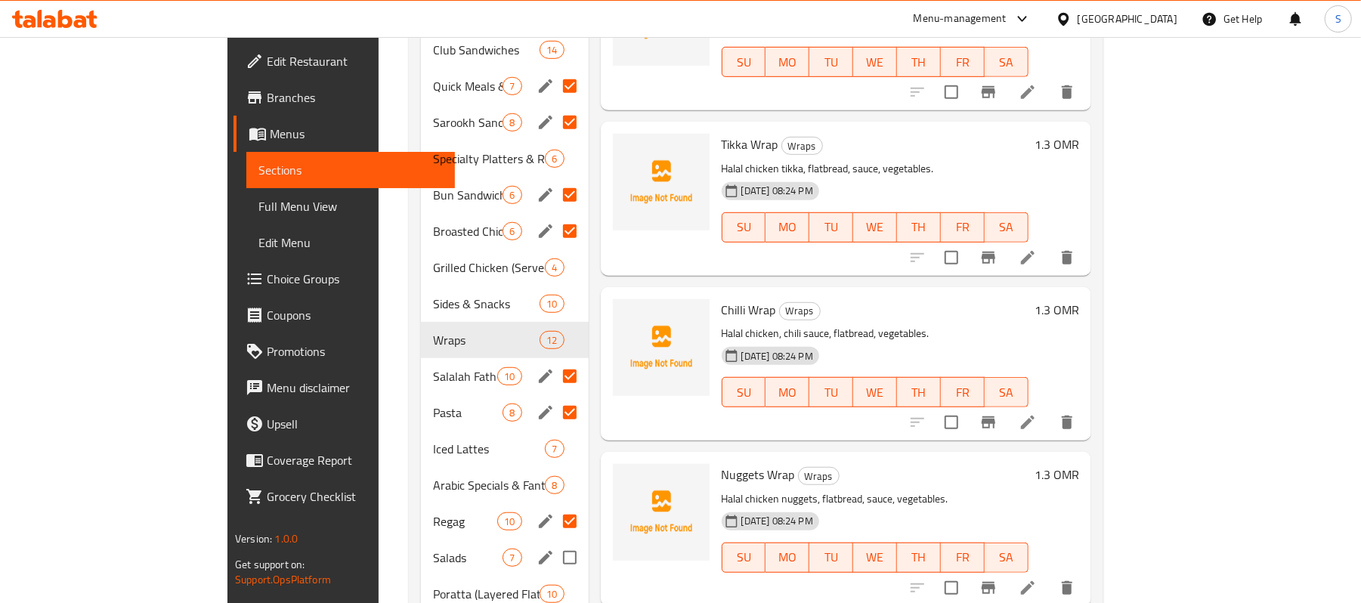
click at [554, 542] on input "Menu sections" at bounding box center [570, 558] width 32 height 32
checkbox input "true"
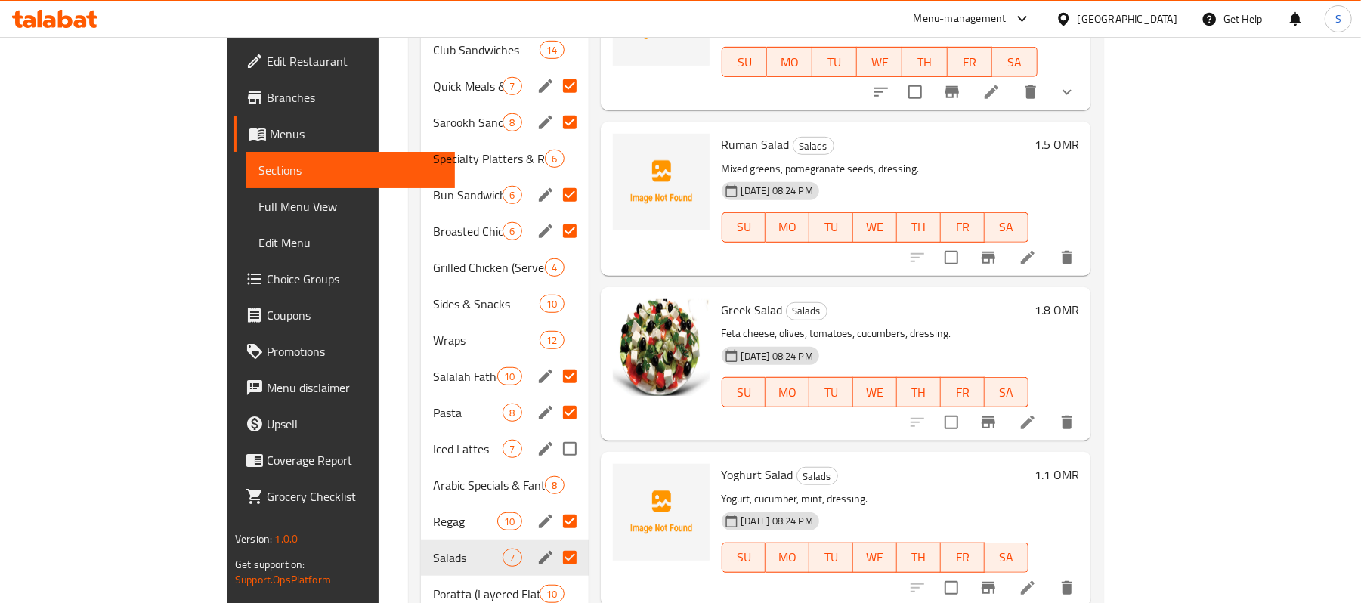
click at [421, 431] on div "Iced Lattes 7" at bounding box center [505, 449] width 168 height 36
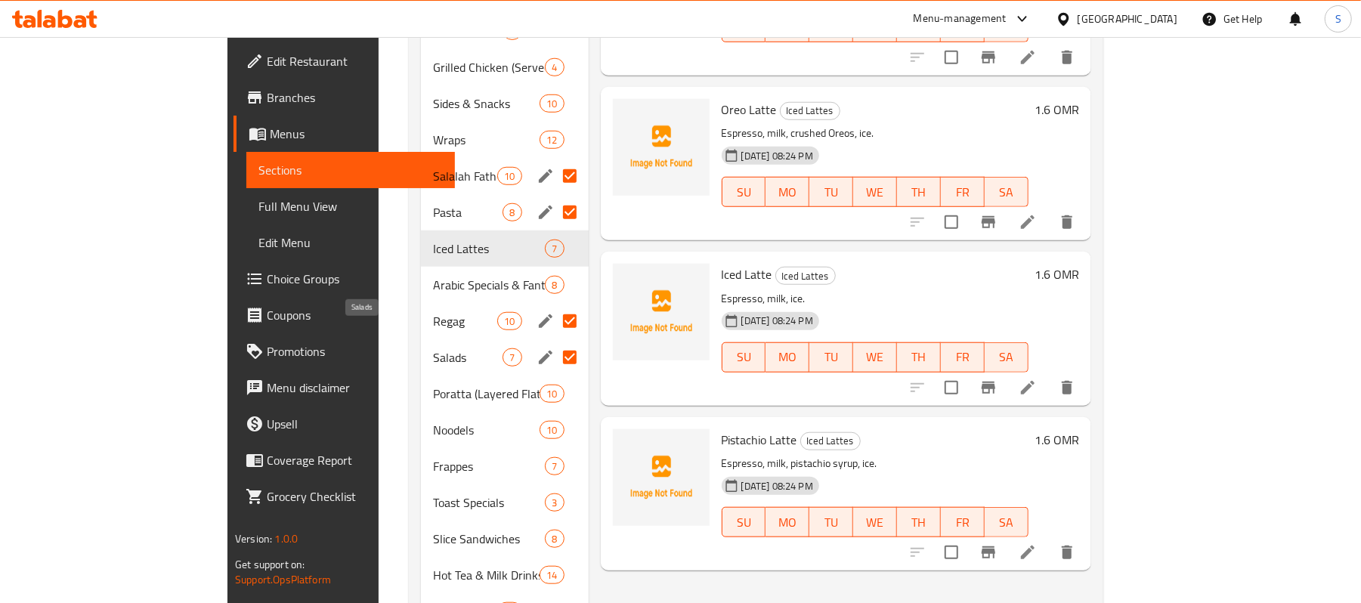
scroll to position [830, 0]
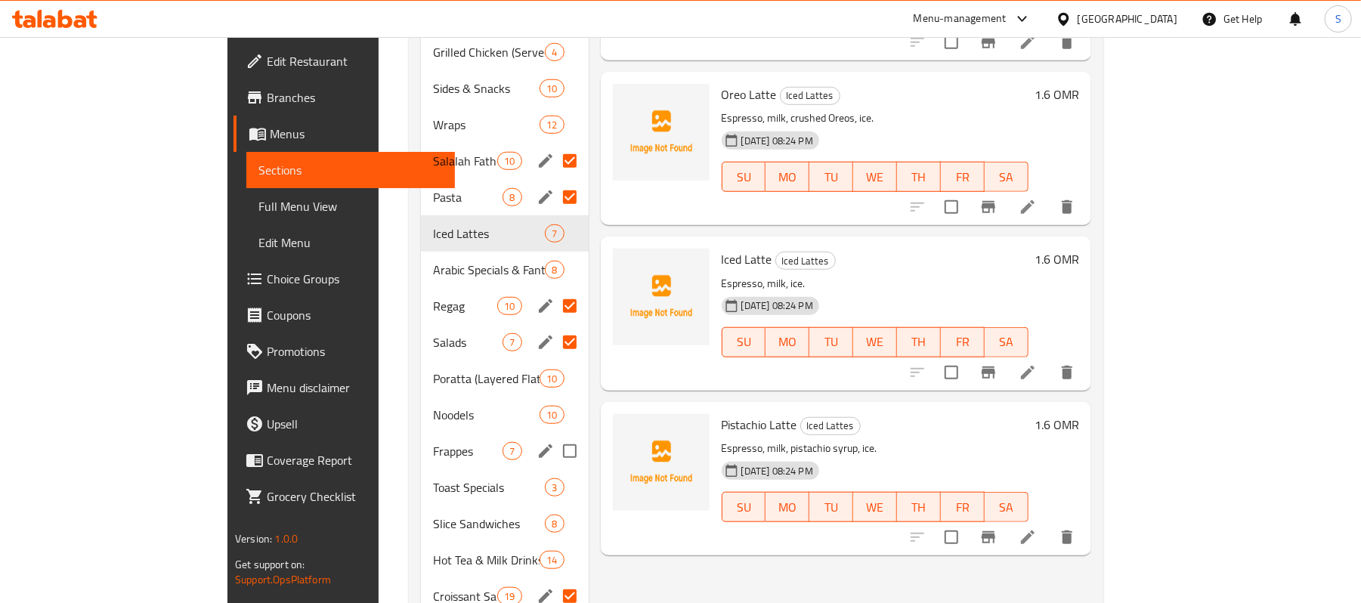
click at [502, 409] on div "Noodels 10" at bounding box center [505, 415] width 168 height 36
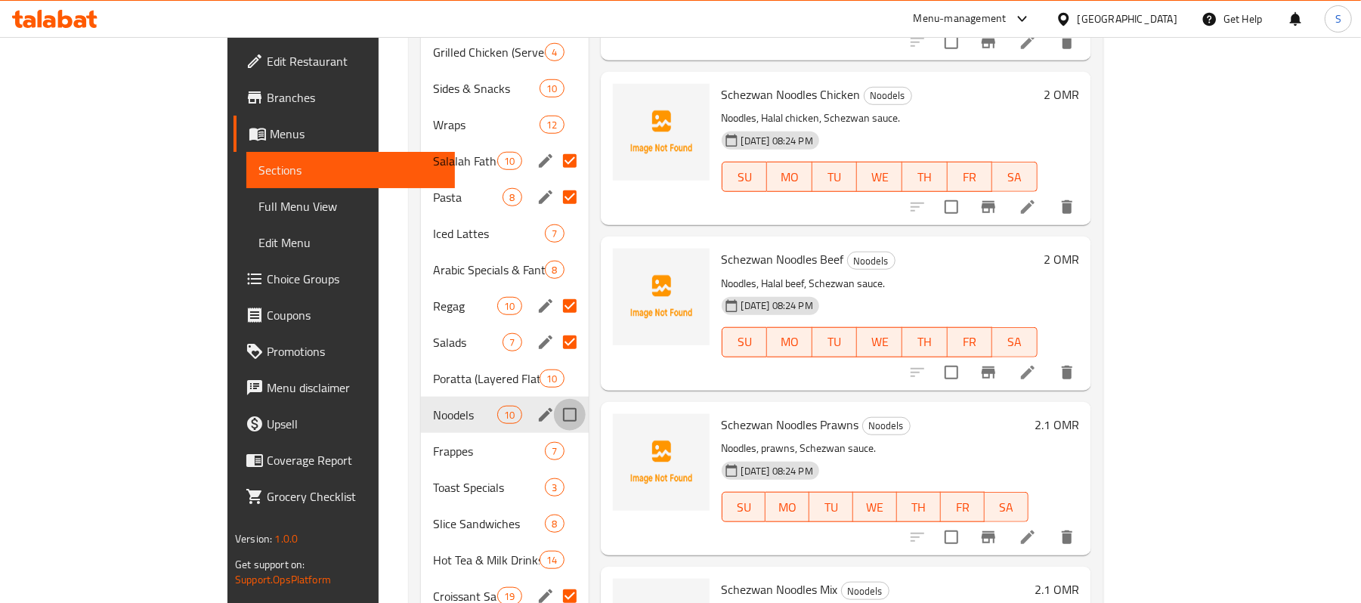
click at [554, 399] on input "Menu sections" at bounding box center [570, 415] width 32 height 32
checkbox input "true"
click at [421, 330] on div "Salads 7" at bounding box center [505, 342] width 168 height 36
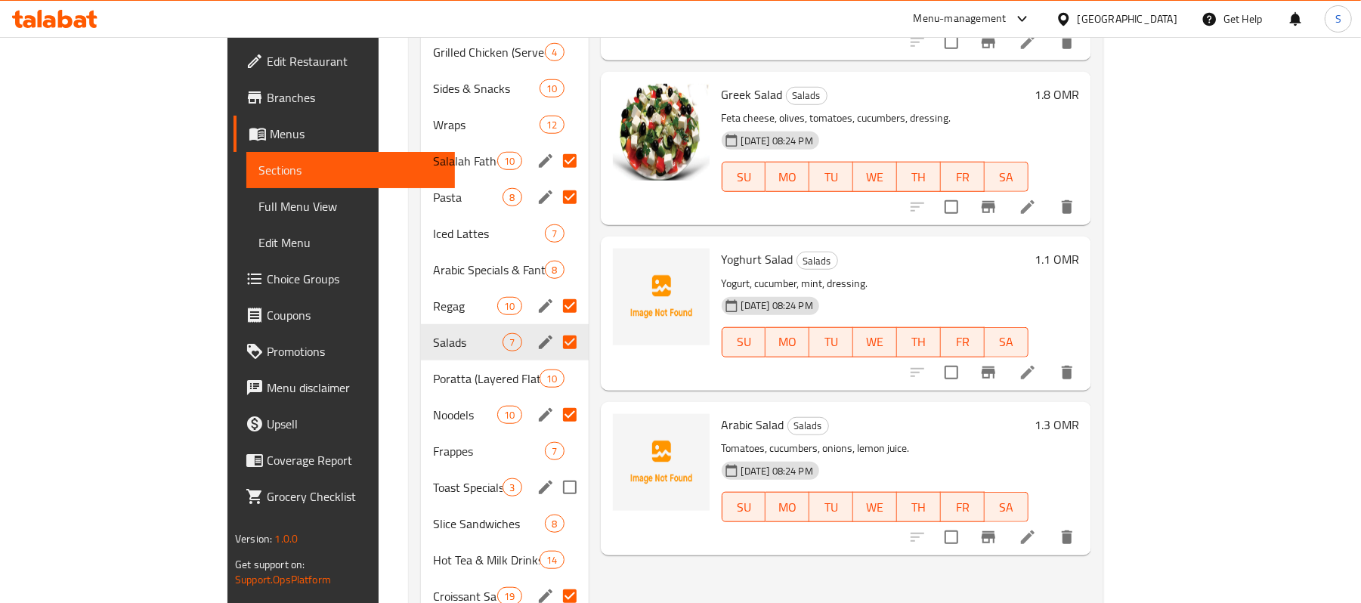
click at [554, 472] on input "Menu sections" at bounding box center [570, 488] width 32 height 32
checkbox input "true"
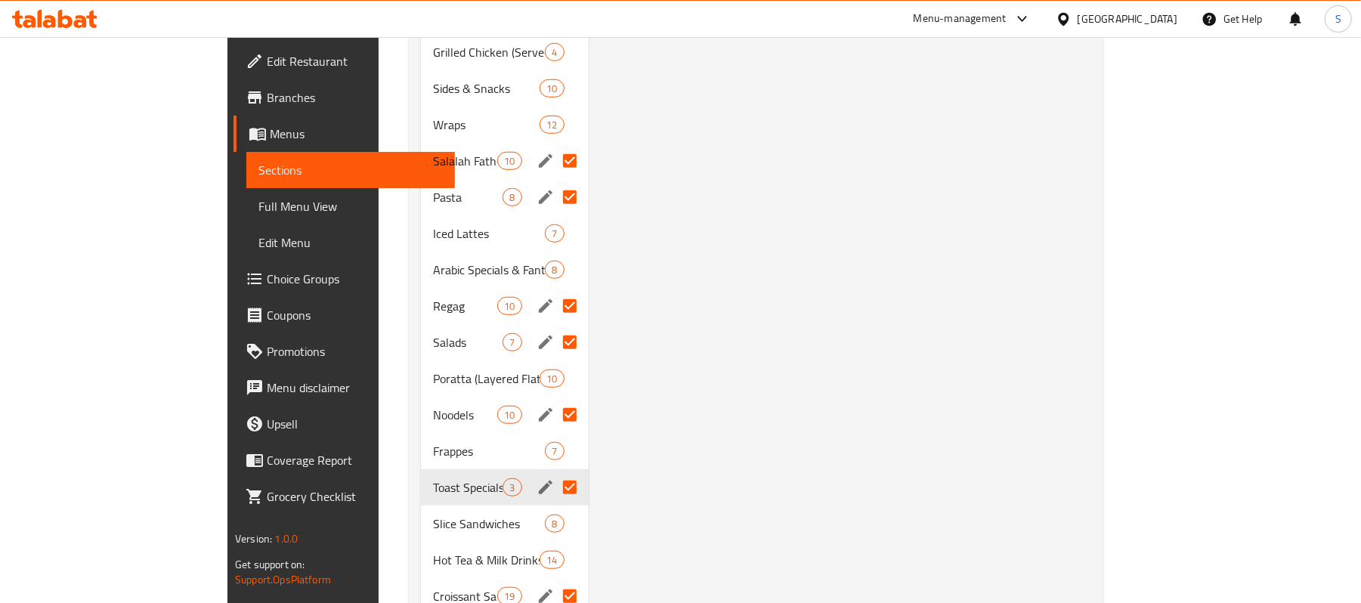
drag, startPoint x: 960, startPoint y: 327, endPoint x: 909, endPoint y: 330, distance: 51.4
click at [959, 327] on div "Menu items Add Sort Manage items Charger Toast (Chicken / Beef) Toast Specials …" at bounding box center [840, 34] width 503 height 1390
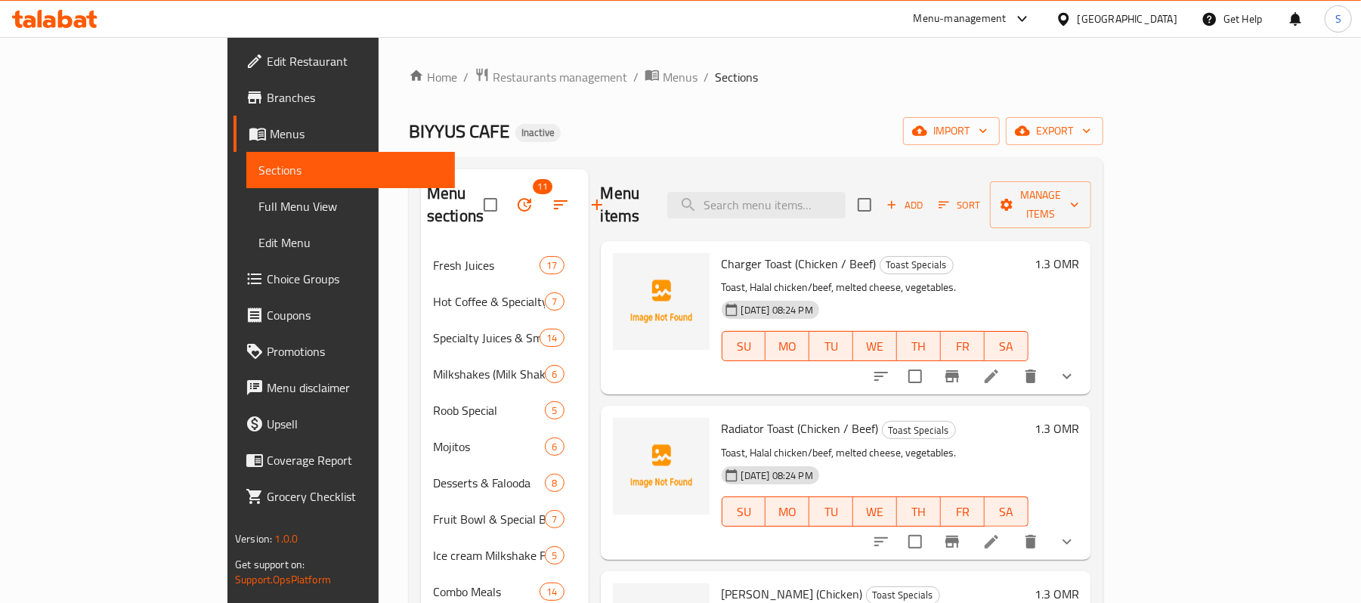
click at [825, 175] on div "Menu items Add Sort Manage items" at bounding box center [846, 205] width 491 height 72
paste input "Broasted Chicken Meals"
click at [846, 192] on input "search" at bounding box center [756, 205] width 178 height 26
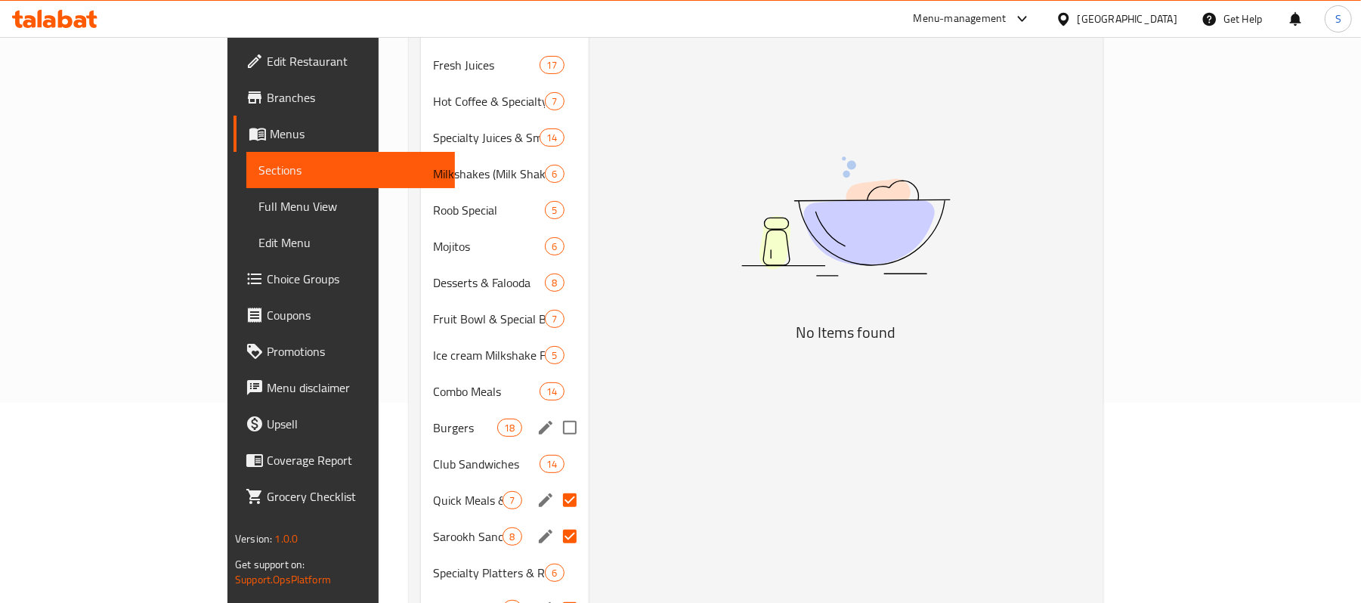
scroll to position [201, 0]
type input "Broasted Chic"
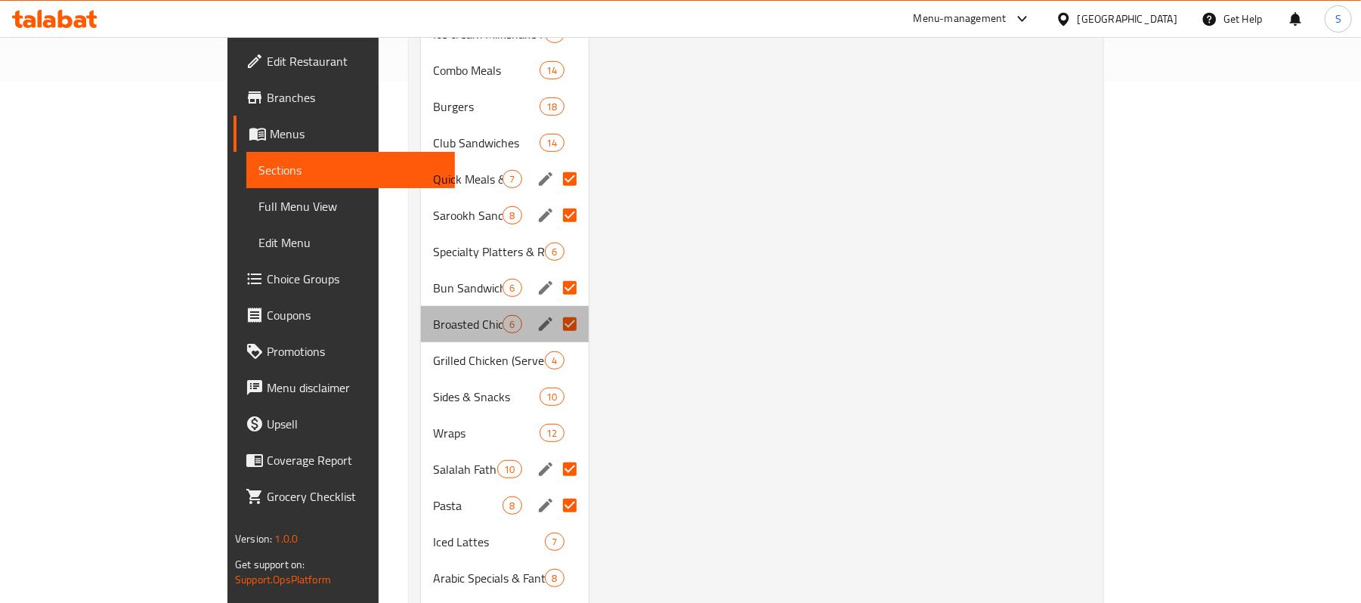
click at [421, 306] on div "Broasted Chicken Meals 6" at bounding box center [505, 324] width 168 height 36
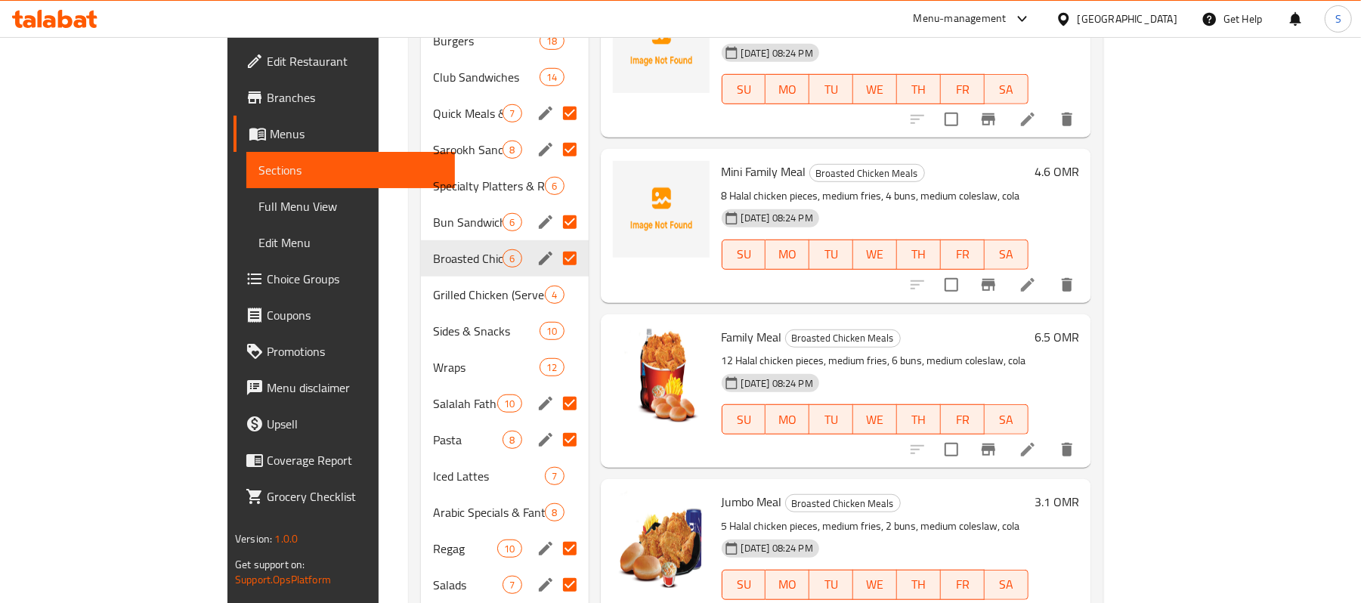
scroll to position [623, 0]
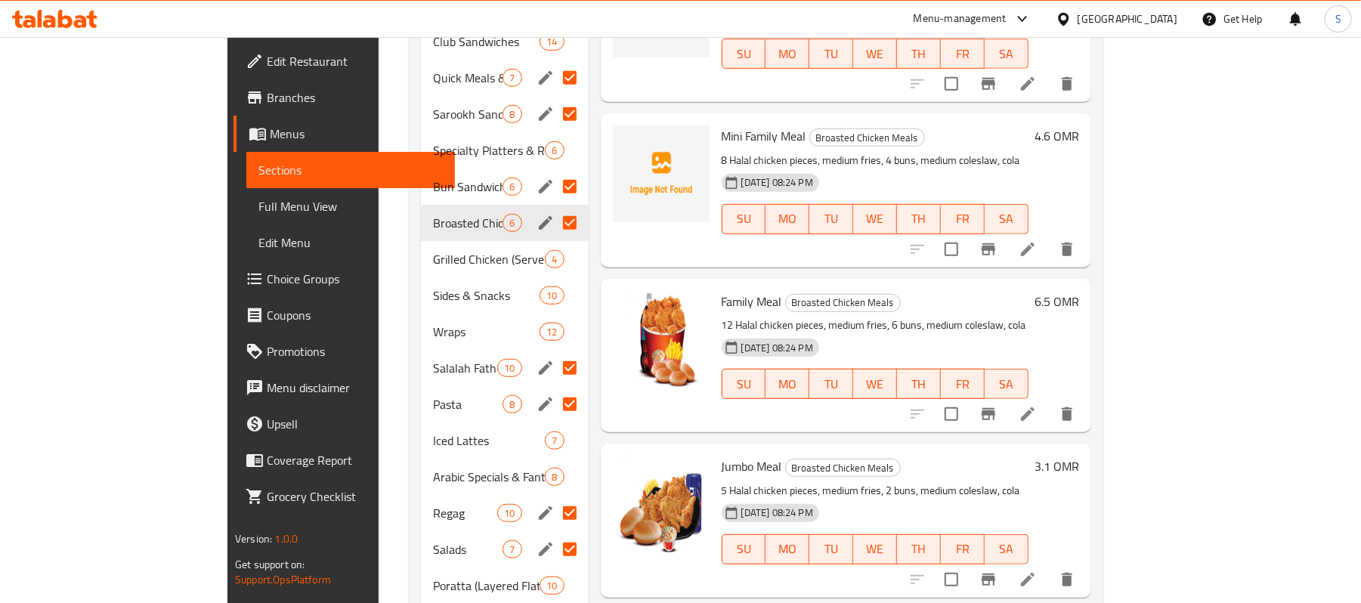
click at [722, 125] on span "Mini Family Meal" at bounding box center [764, 136] width 85 height 23
copy h6 "Mini Family Meal"
drag, startPoint x: 862, startPoint y: 147, endPoint x: 936, endPoint y: 138, distance: 73.9
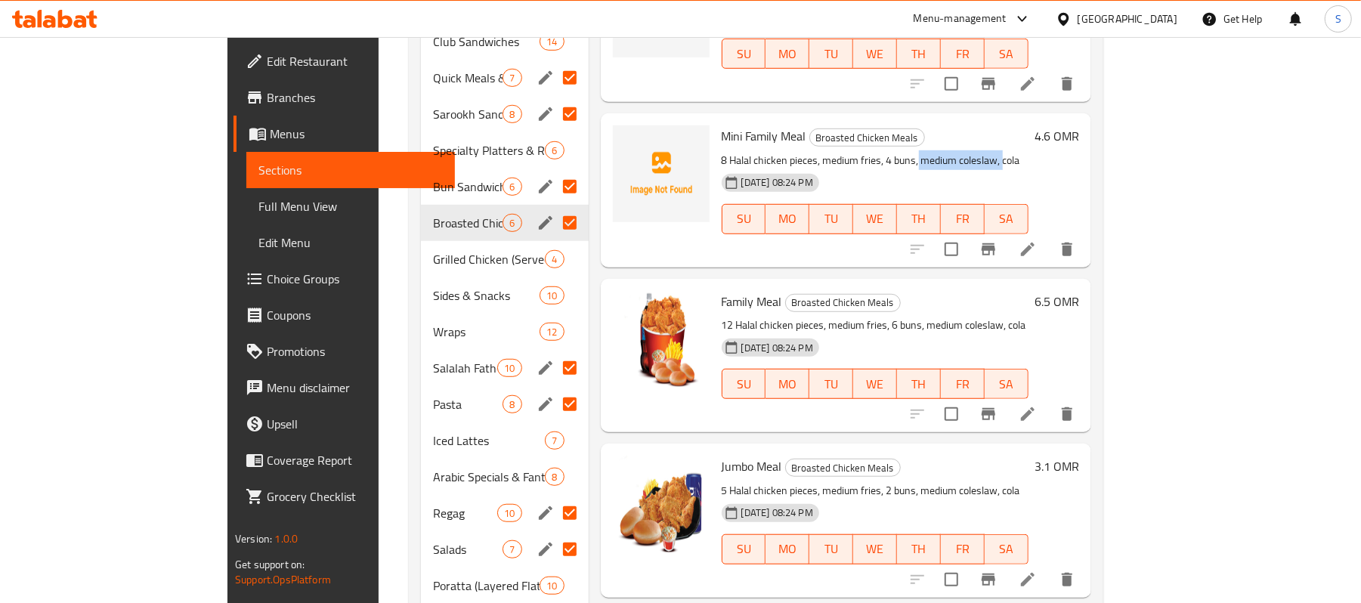
click at [946, 151] on p "8 Halal chicken pieces, medium fries, 4 buns, medium coleslaw, cola" at bounding box center [875, 160] width 307 height 19
click at [936, 151] on p "8 Halal chicken pieces, medium fries, 4 buns, medium coleslaw, cola" at bounding box center [875, 160] width 307 height 19
drag, startPoint x: 863, startPoint y: 139, endPoint x: 938, endPoint y: 128, distance: 75.6
click at [938, 151] on p "8 Halal chicken pieces, medium fries, 4 buns, medium coleslaw, cola" at bounding box center [875, 160] width 307 height 19
copy p "medium coleslaw"
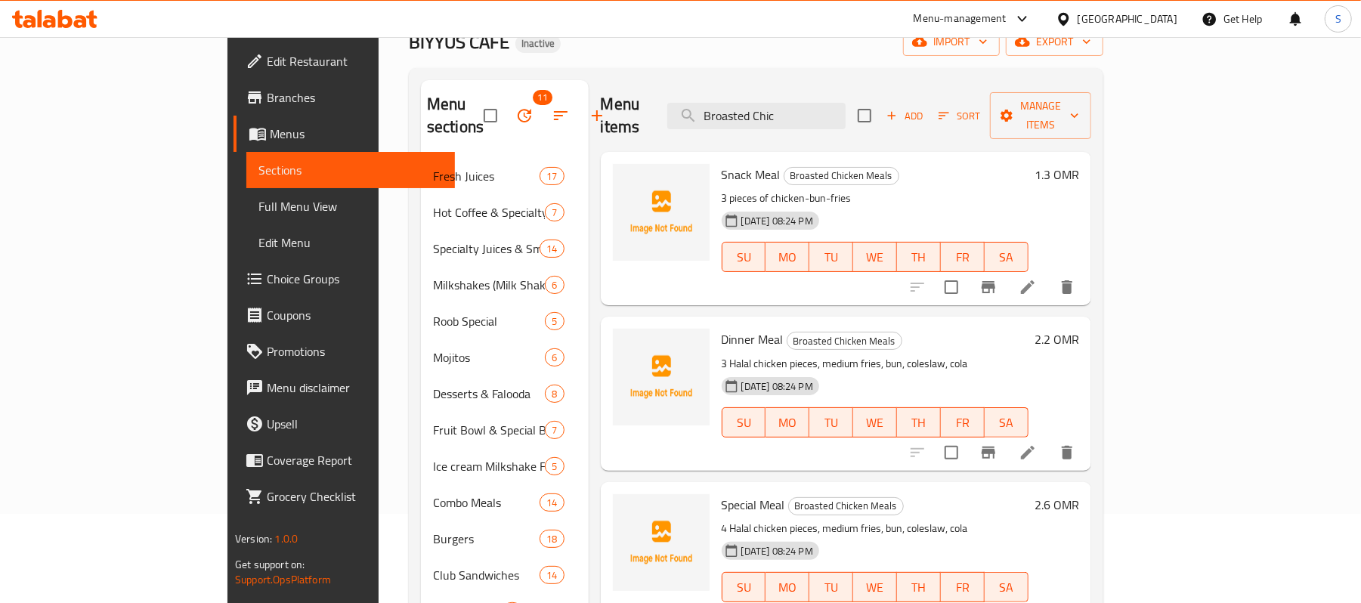
scroll to position [0, 0]
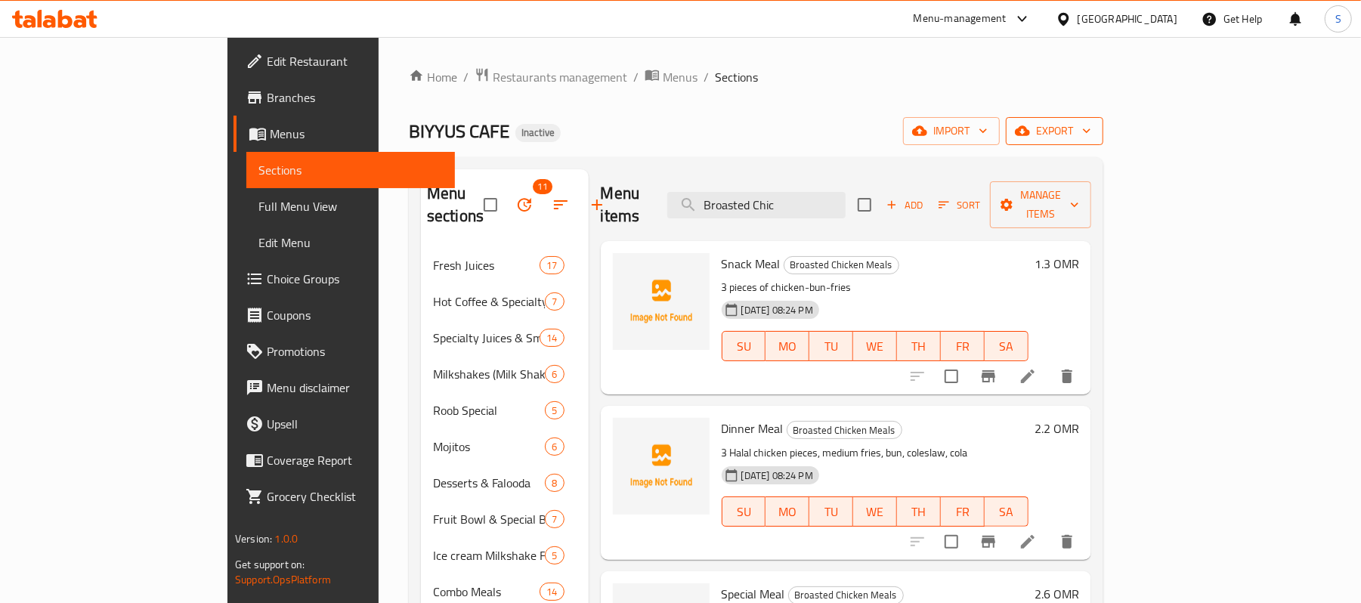
click at [1091, 135] on span "export" at bounding box center [1054, 131] width 73 height 19
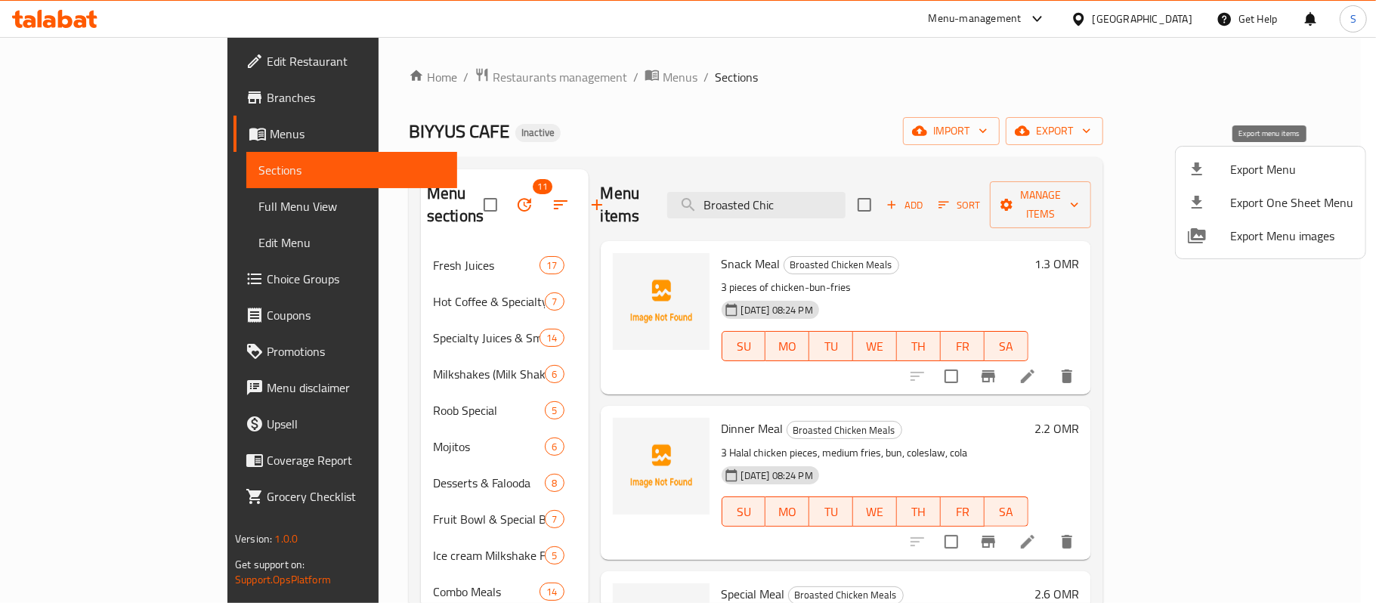
click at [1270, 176] on span "Export Menu" at bounding box center [1292, 169] width 123 height 18
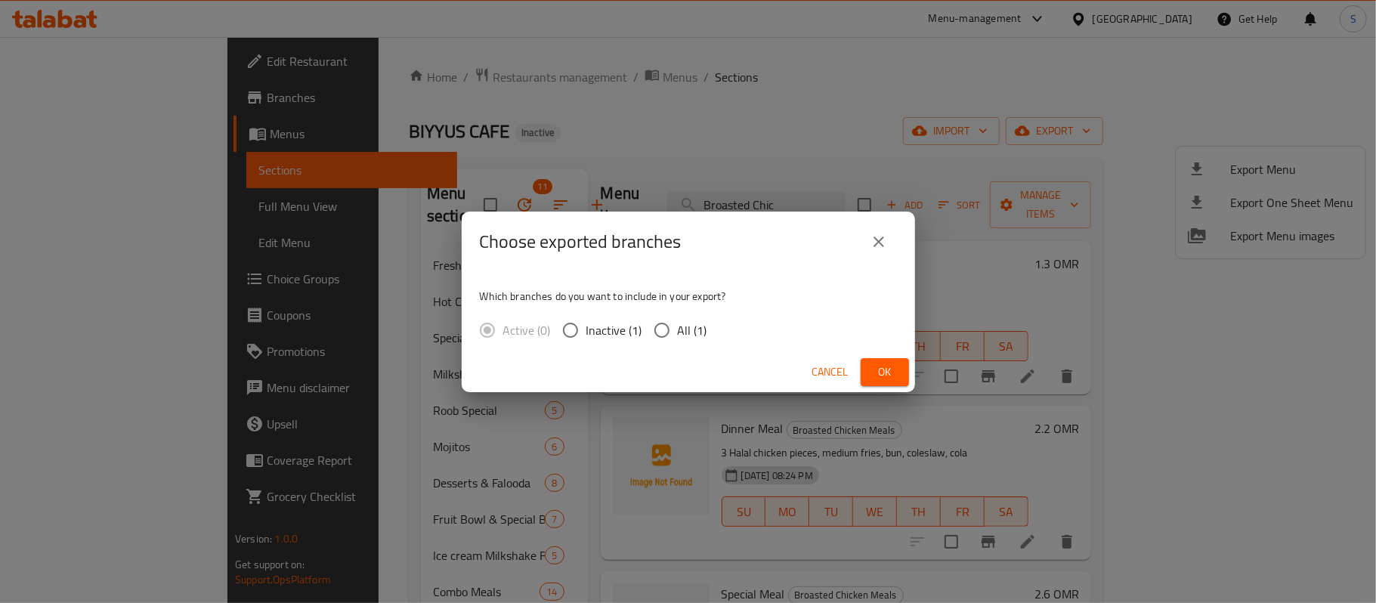
click at [688, 322] on span "All (1)" at bounding box center [692, 330] width 29 height 18
click at [678, 322] on input "All (1)" at bounding box center [662, 330] width 32 height 32
radio input "true"
drag, startPoint x: 887, startPoint y: 373, endPoint x: 854, endPoint y: 363, distance: 34.2
click at [887, 373] on span "Ok" at bounding box center [885, 372] width 24 height 19
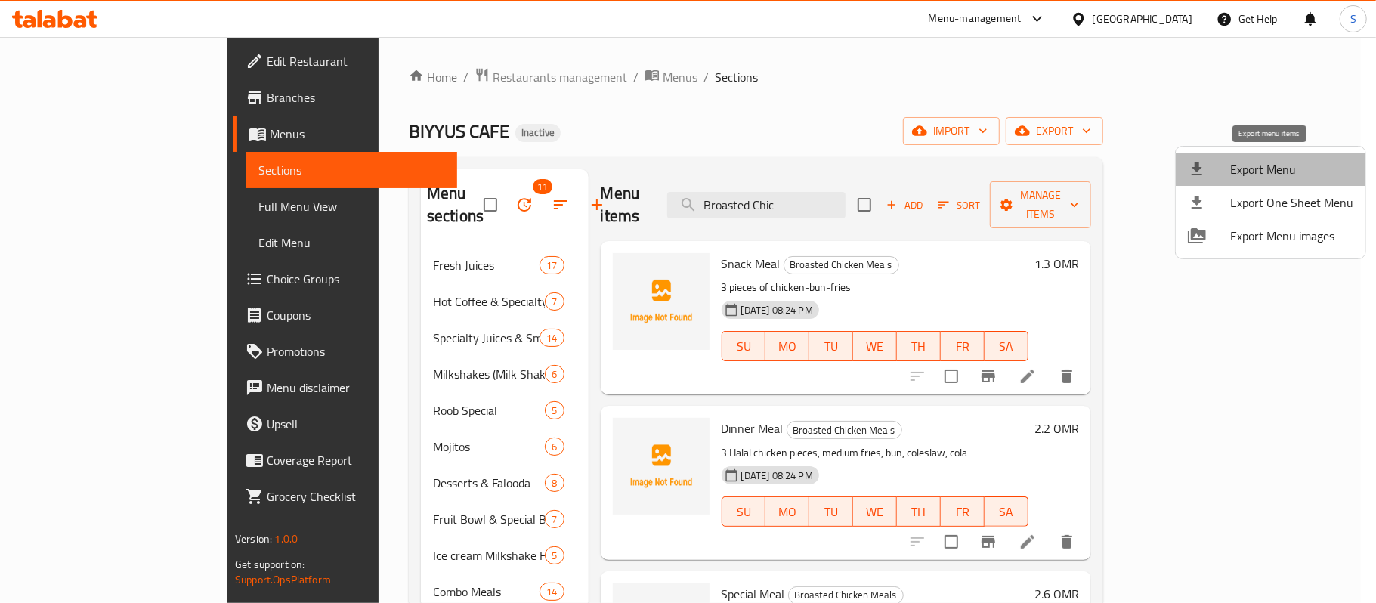
click at [1288, 162] on span "Export Menu" at bounding box center [1292, 169] width 123 height 18
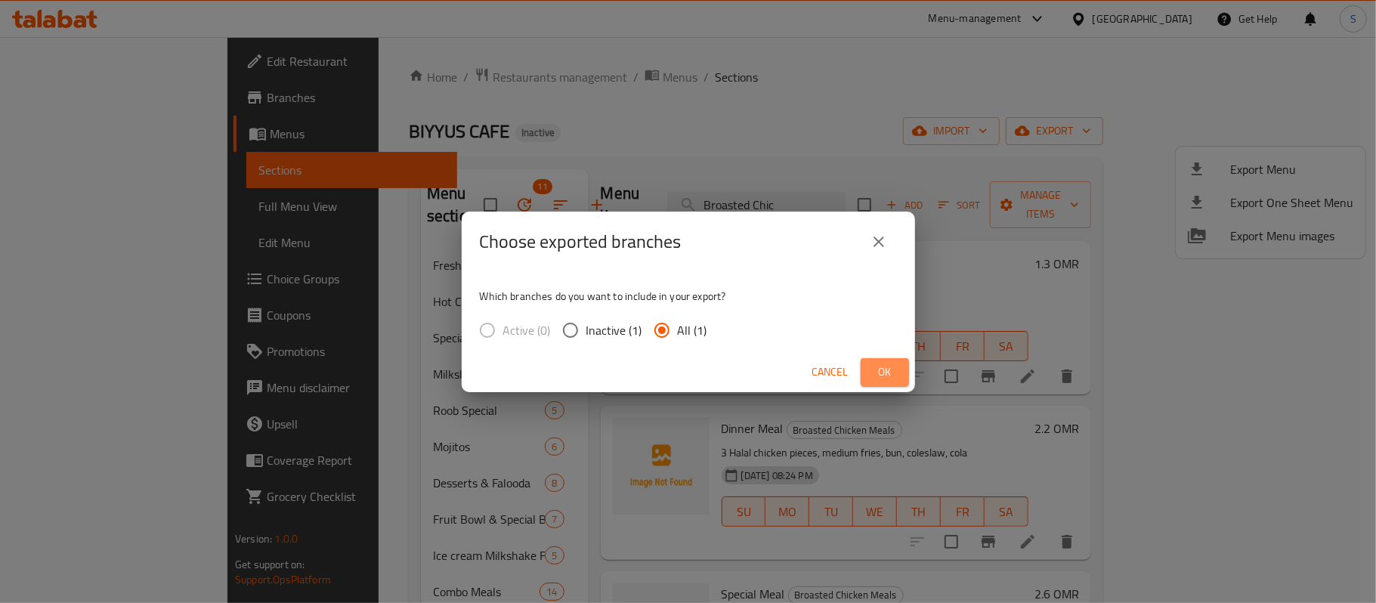
click at [871, 361] on button "Ok" at bounding box center [885, 372] width 48 height 28
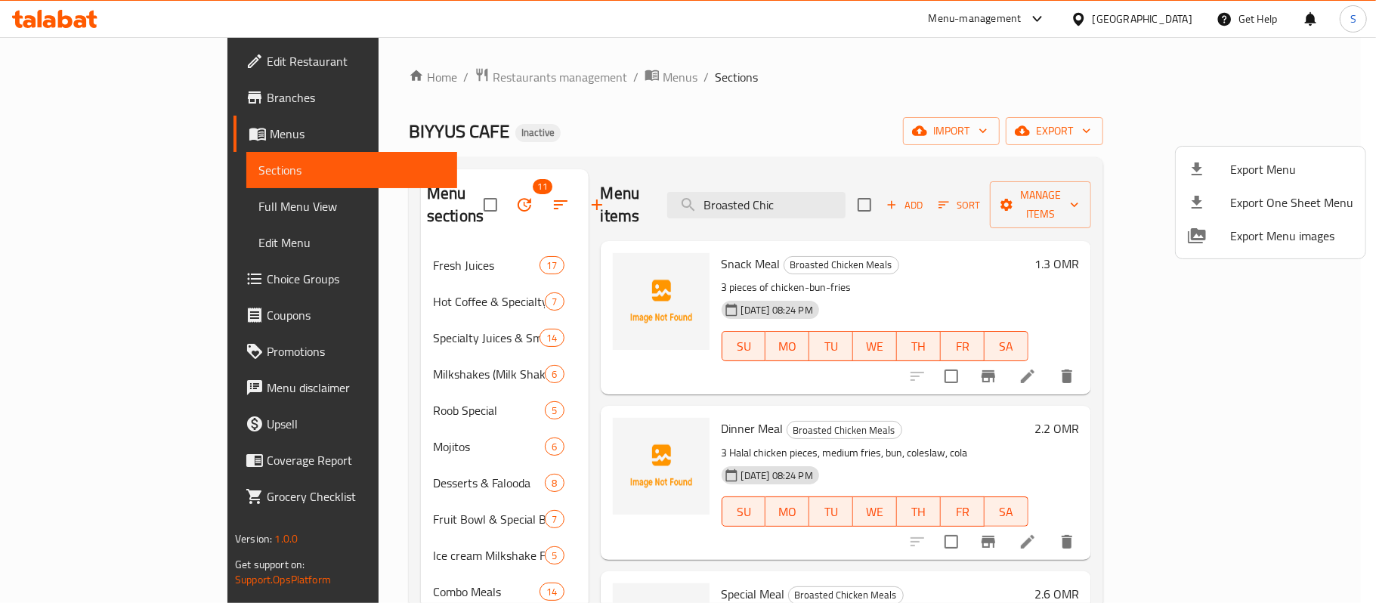
click at [822, 141] on div at bounding box center [688, 301] width 1376 height 603
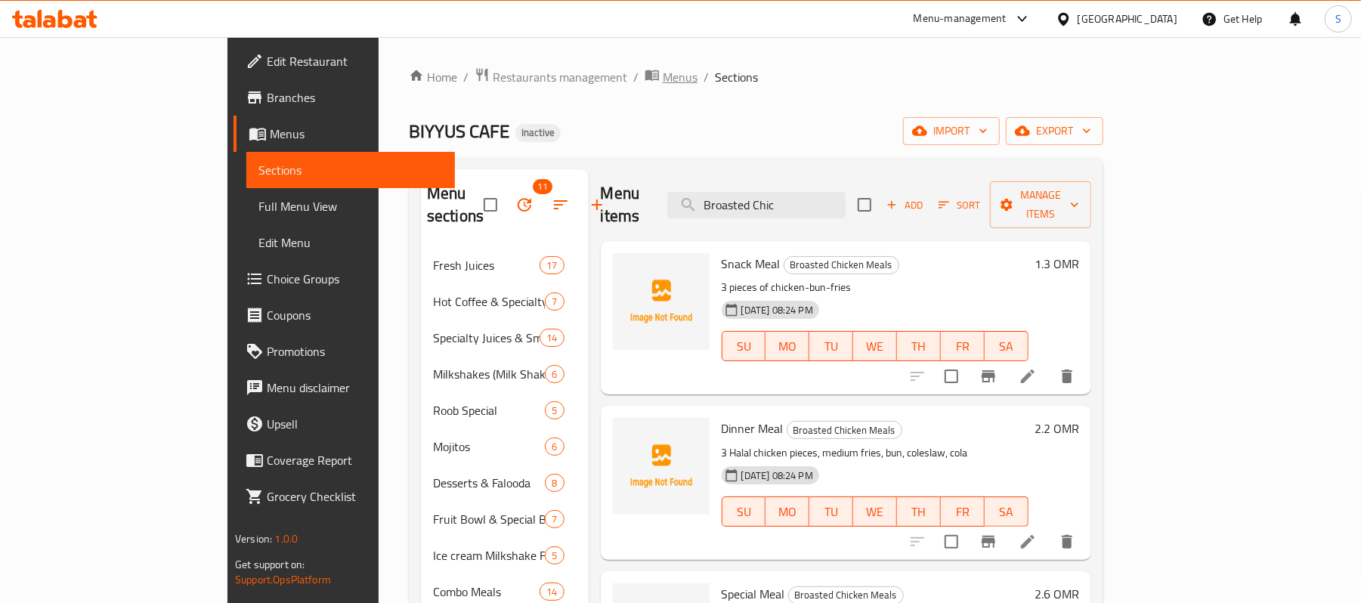
click at [663, 79] on span "Menus" at bounding box center [680, 77] width 35 height 18
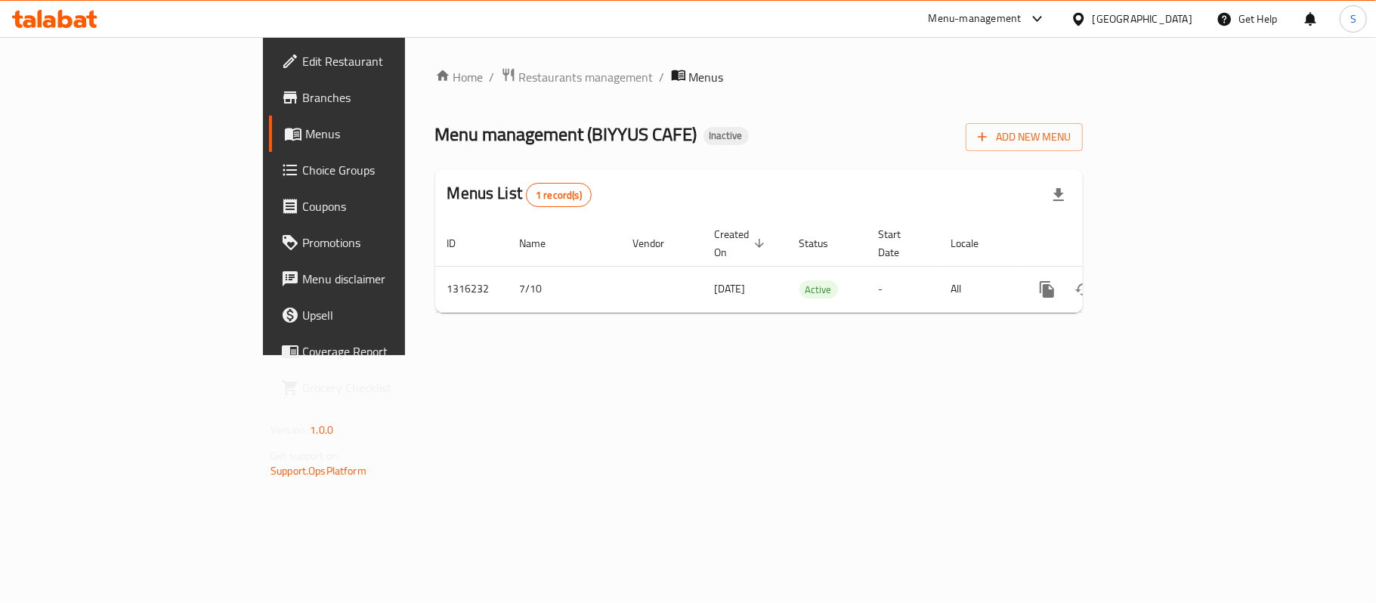
click at [1184, 23] on div "Oman" at bounding box center [1143, 19] width 100 height 17
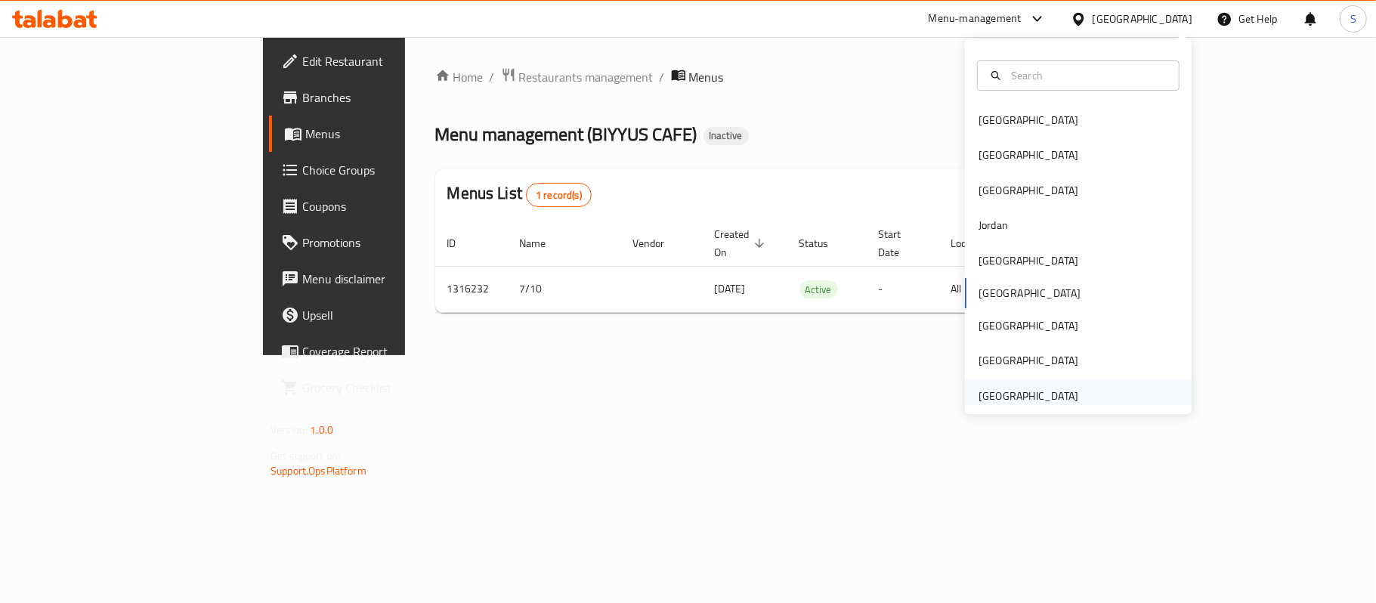
click at [1032, 397] on div "[GEOGRAPHIC_DATA]" at bounding box center [1029, 396] width 100 height 17
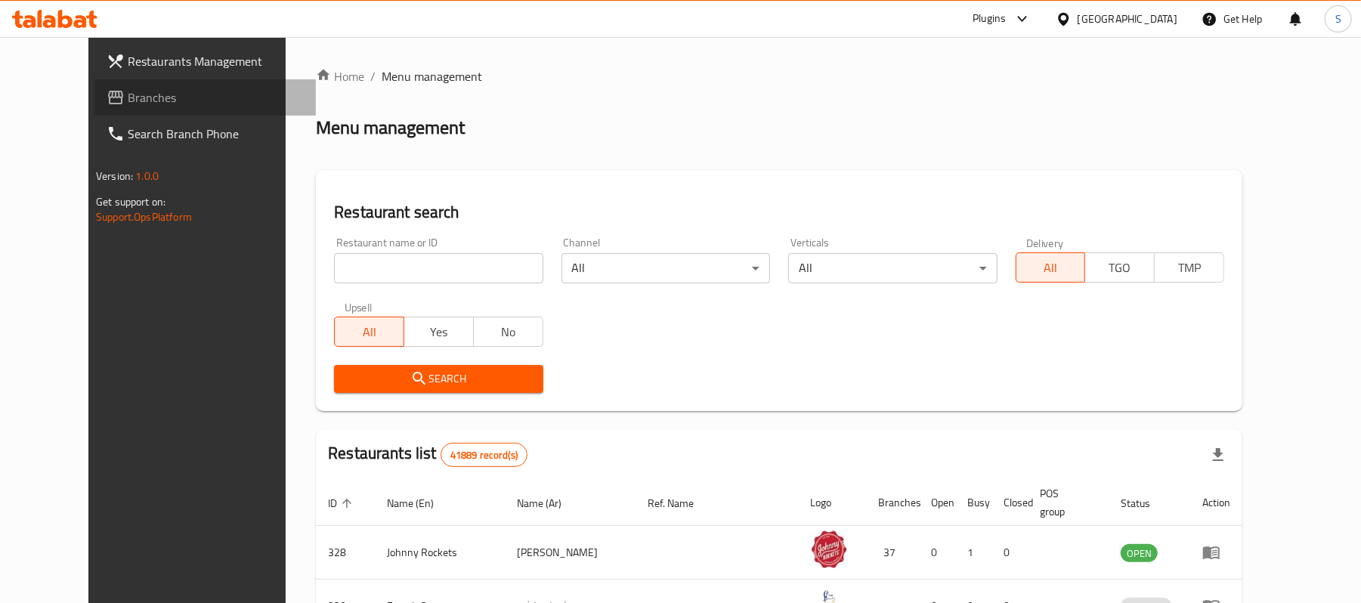
click at [128, 89] on span "Branches" at bounding box center [216, 97] width 176 height 18
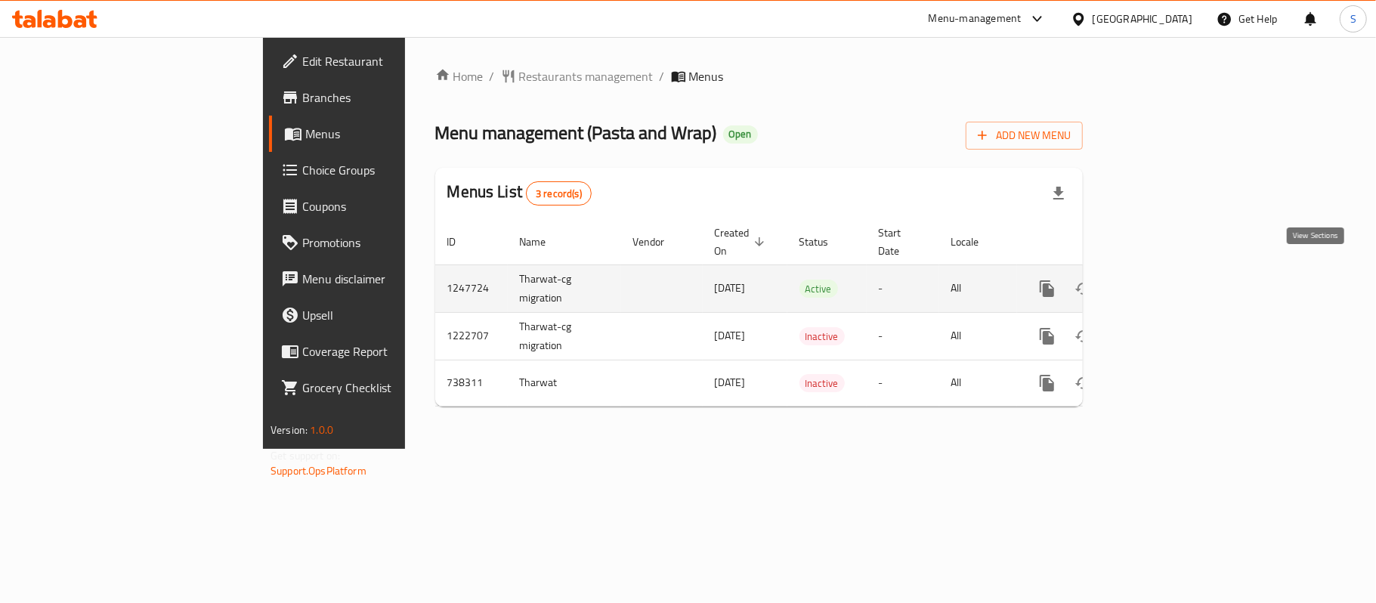
click at [1166, 280] on icon "enhanced table" at bounding box center [1156, 289] width 18 height 18
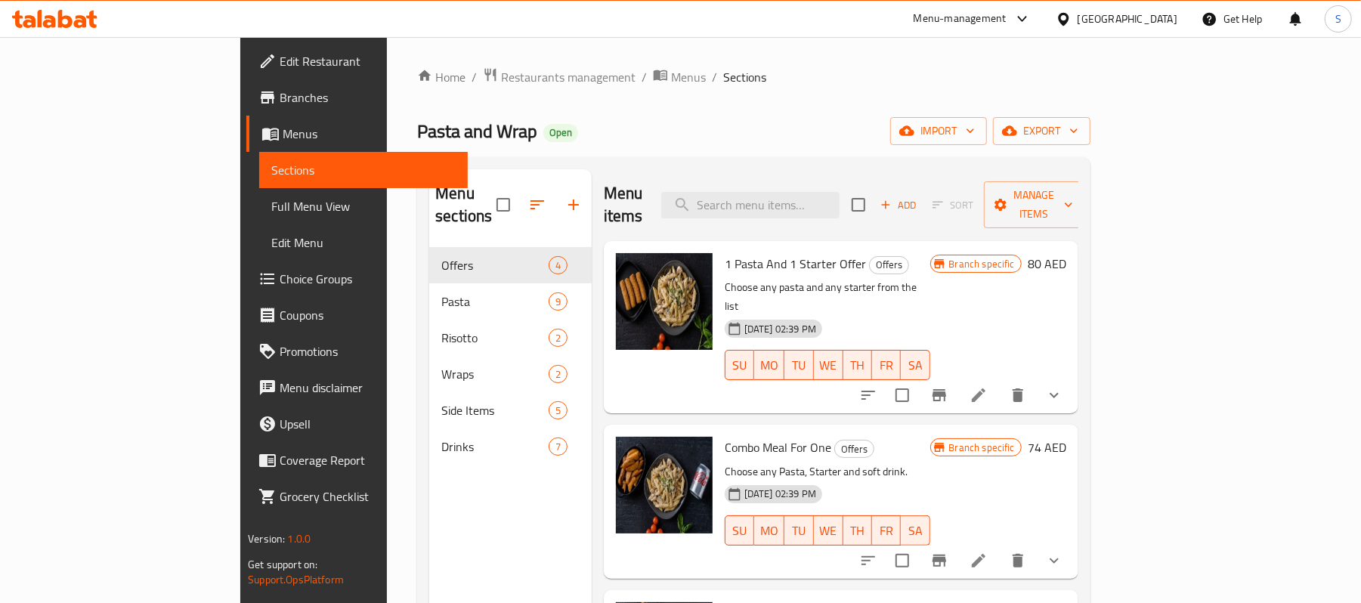
click at [280, 97] on span "Branches" at bounding box center [368, 97] width 176 height 18
